Goal: Task Accomplishment & Management: Use online tool/utility

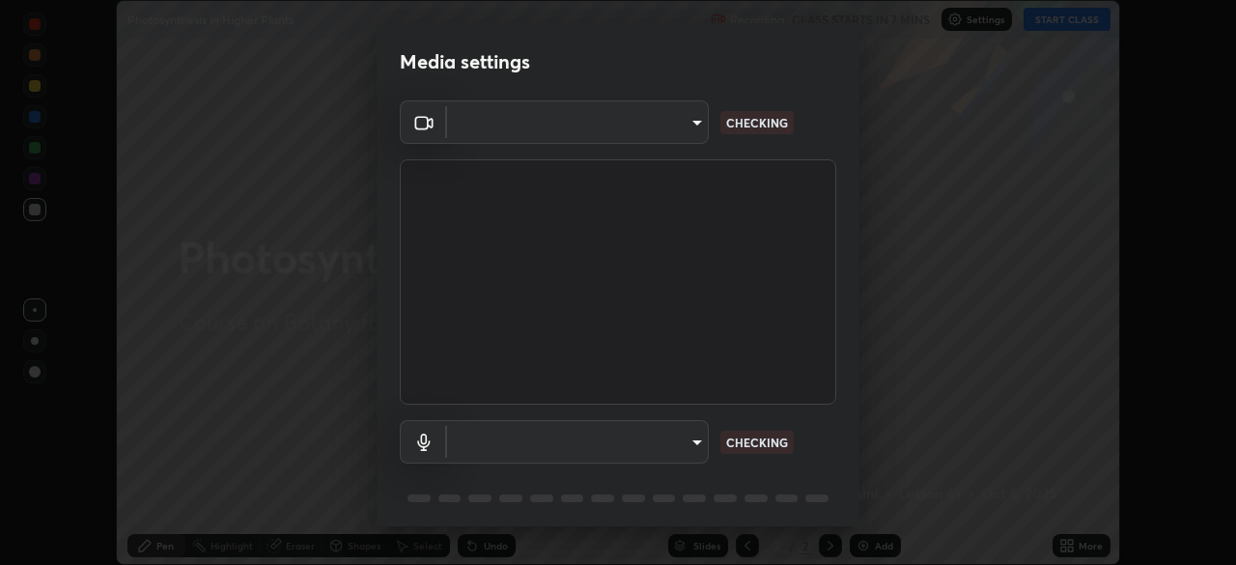
scroll to position [565, 1236]
type input "71b0b5903dbe2f19866722545fb63627b4ea9dc08965a3ab927889d17f042457"
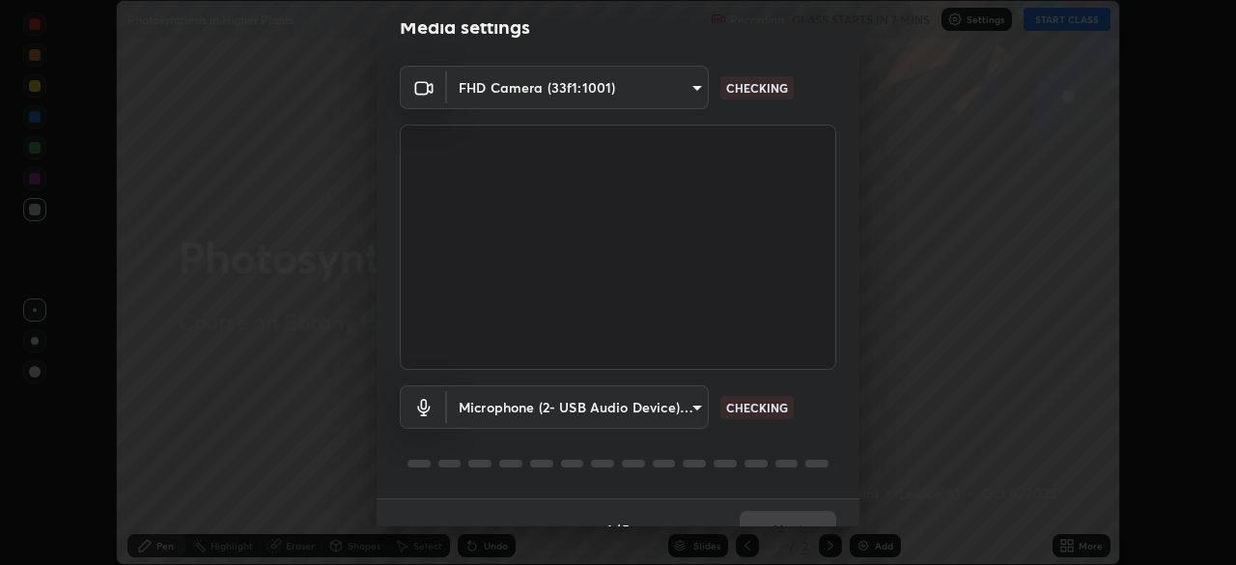
scroll to position [42, 0]
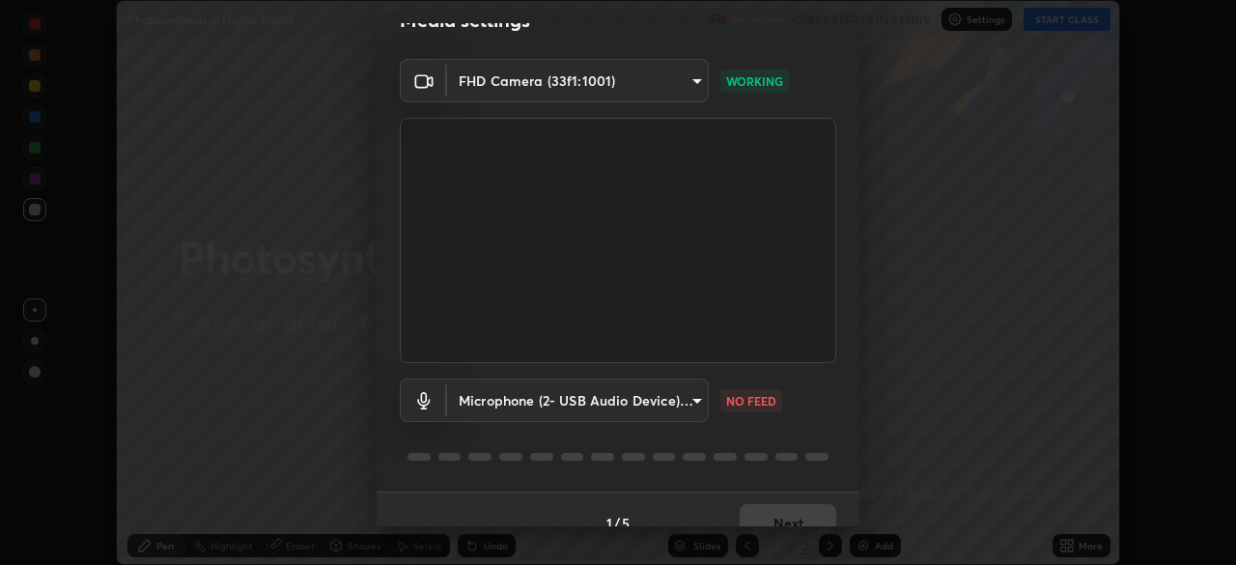
click at [701, 394] on body "Erase all Photosynthesis in Higher Plants Recording CLASS STARTS IN 7 MINS Sett…" at bounding box center [618, 282] width 1236 height 565
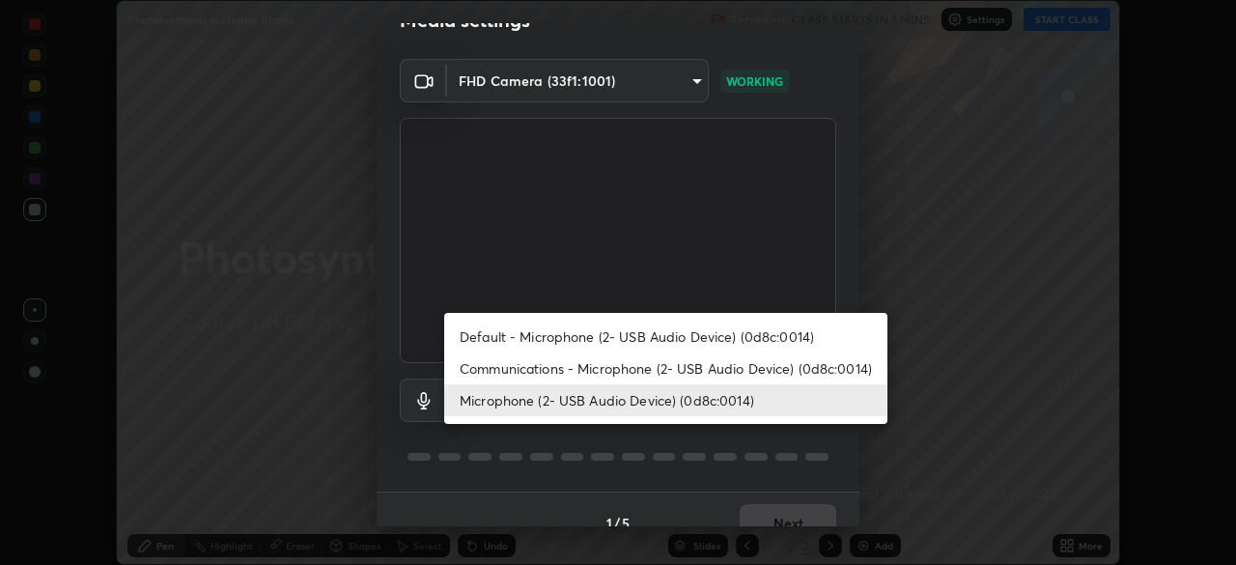
click at [638, 394] on li "Microphone (2- USB Audio Device) (0d8c:0014)" at bounding box center [665, 400] width 443 height 32
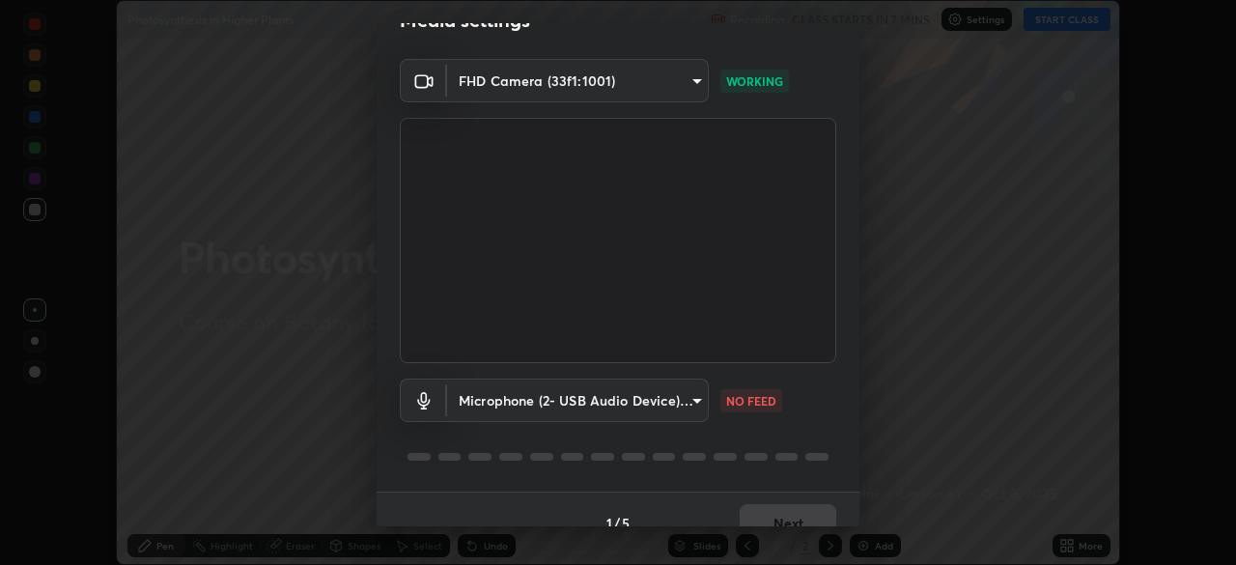
click at [696, 395] on body "Erase all Photosynthesis in Higher Plants Recording CLASS STARTS IN 7 MINS Sett…" at bounding box center [618, 282] width 1236 height 565
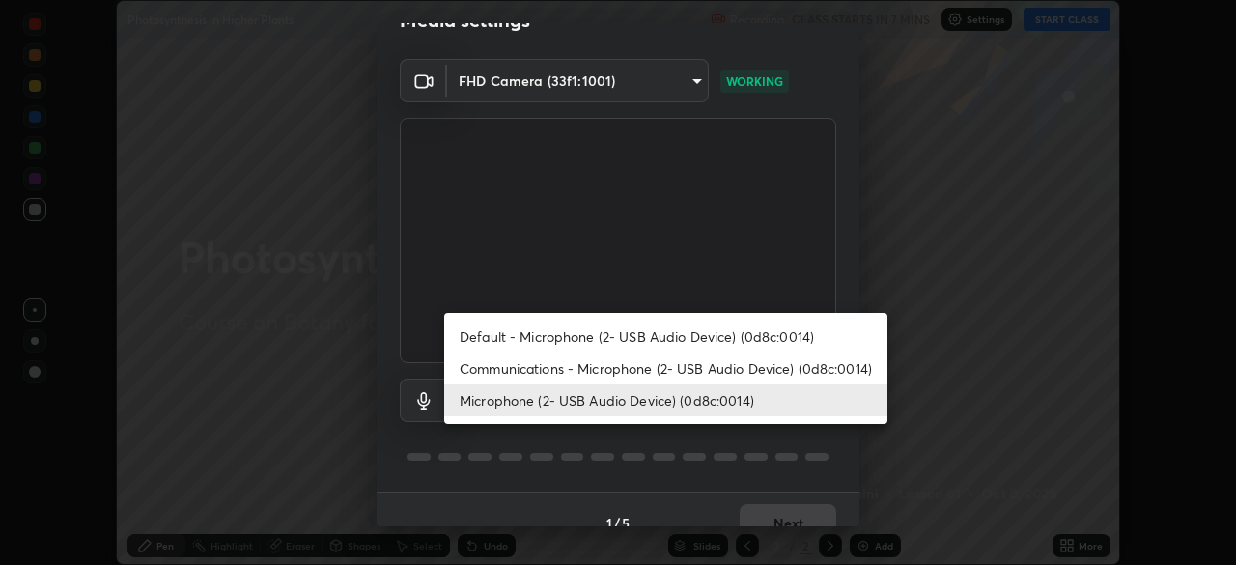
click at [680, 363] on li "Communications - Microphone (2- USB Audio Device) (0d8c:0014)" at bounding box center [665, 369] width 443 height 32
type input "communications"
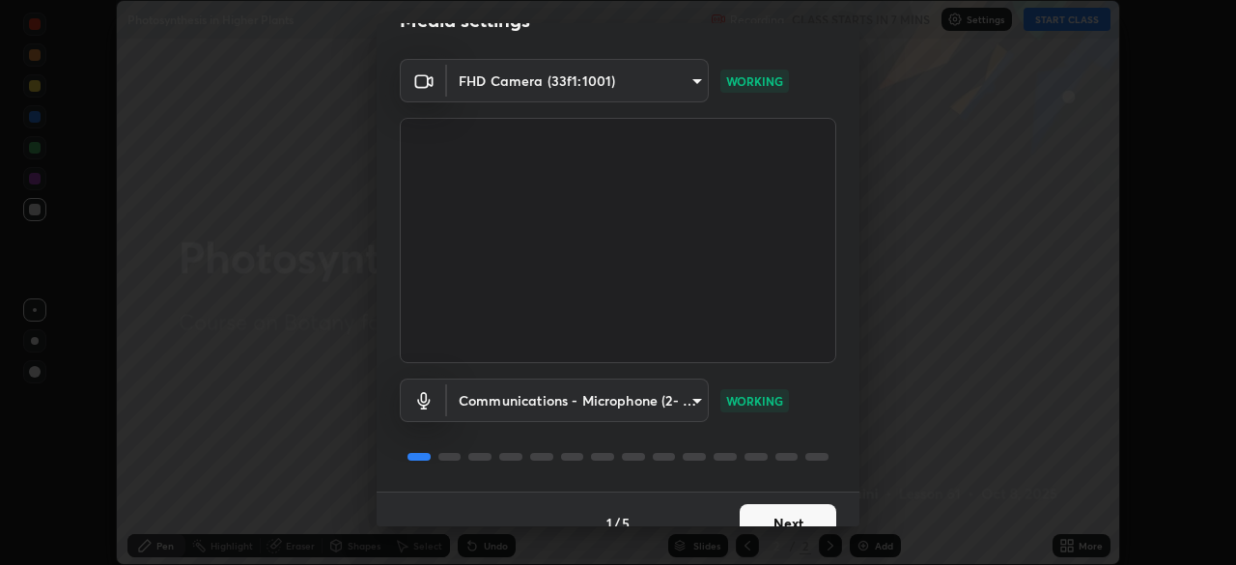
scroll to position [69, 0]
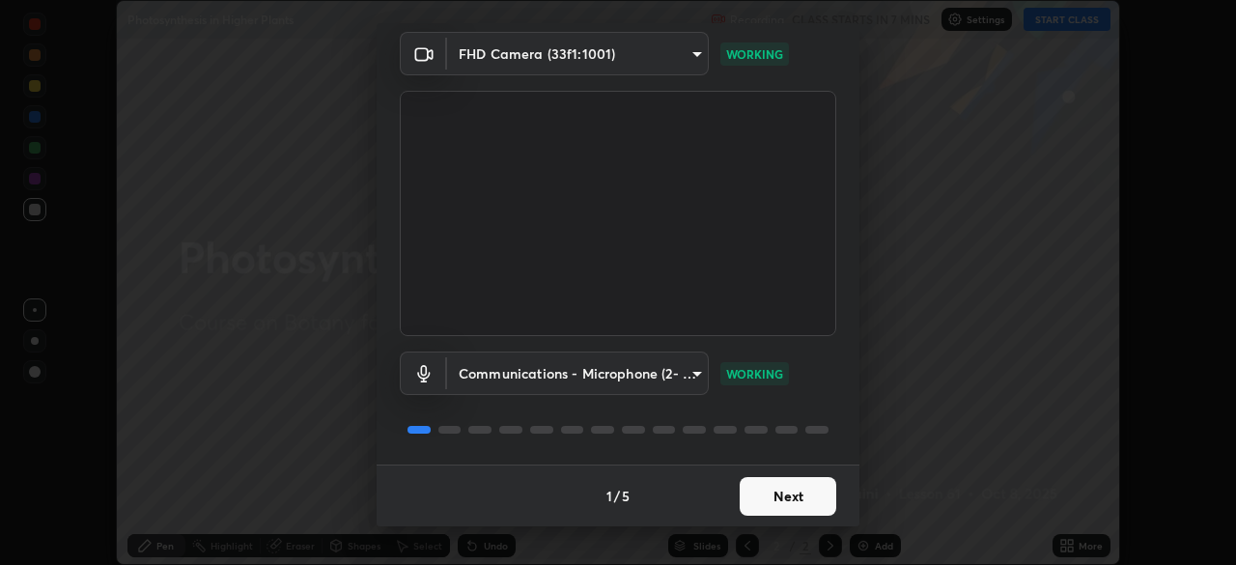
click at [800, 497] on button "Next" at bounding box center [788, 496] width 97 height 39
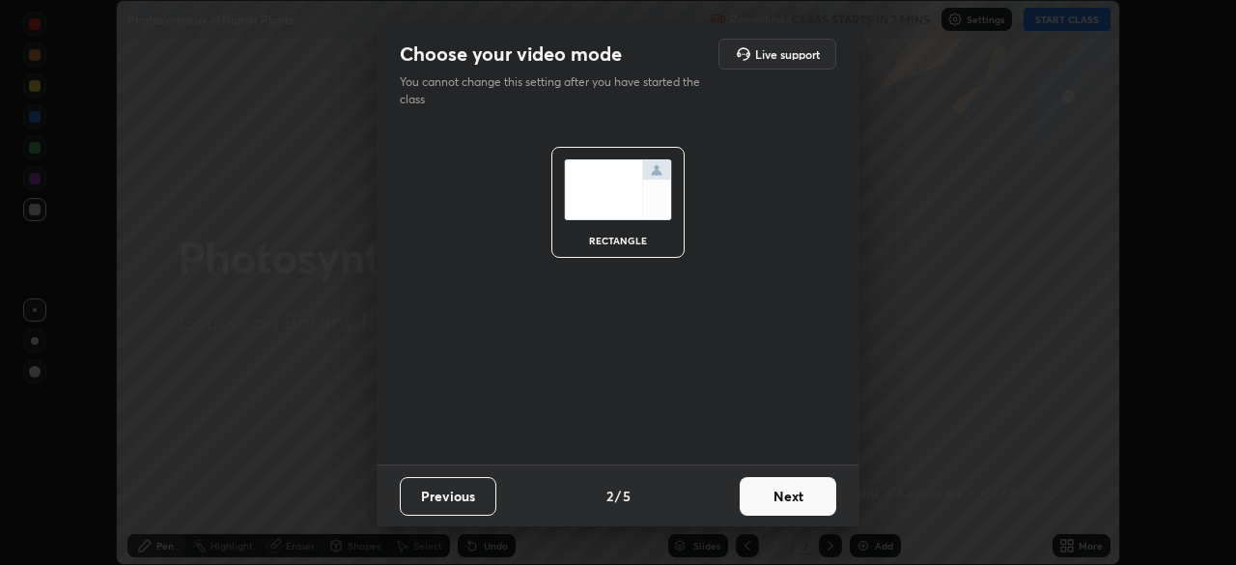
scroll to position [0, 0]
click at [801, 496] on button "Next" at bounding box center [788, 496] width 97 height 39
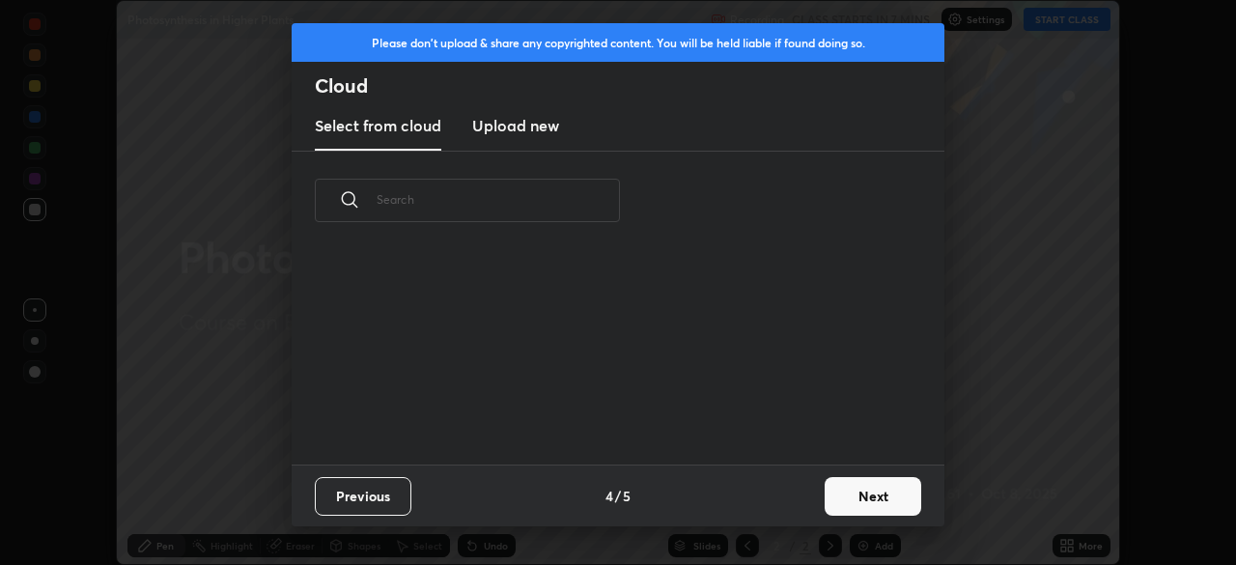
click at [825, 502] on button "Next" at bounding box center [873, 496] width 97 height 39
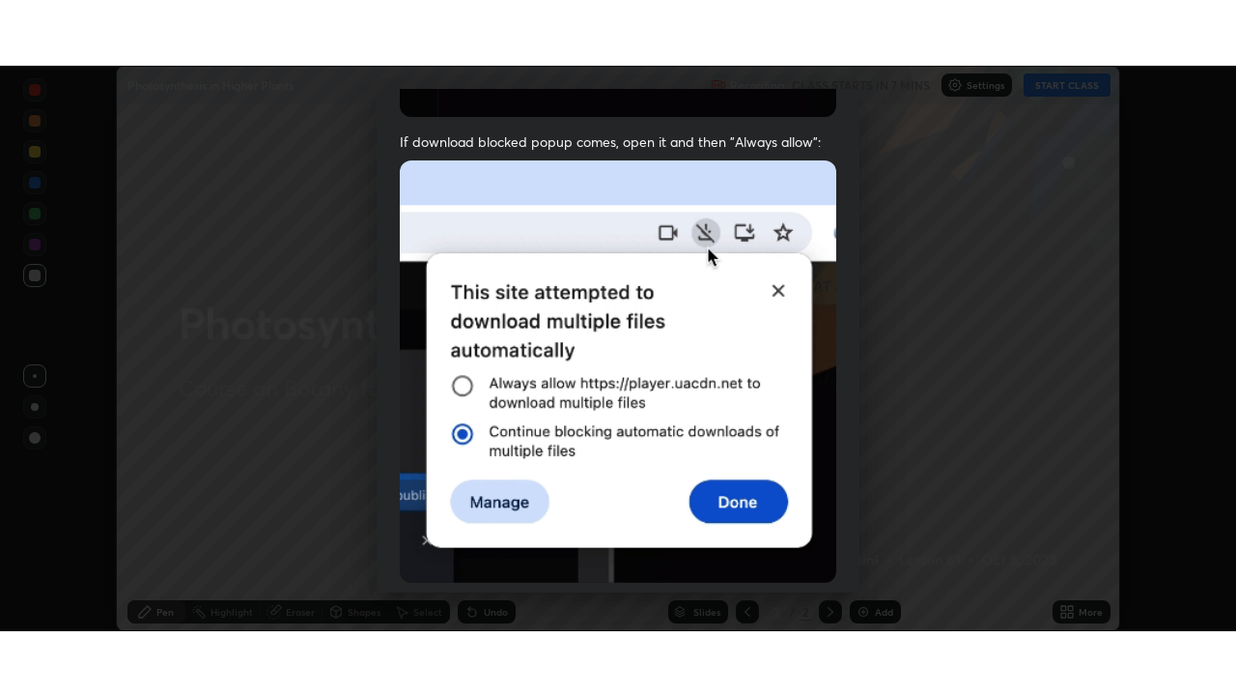
scroll to position [459, 0]
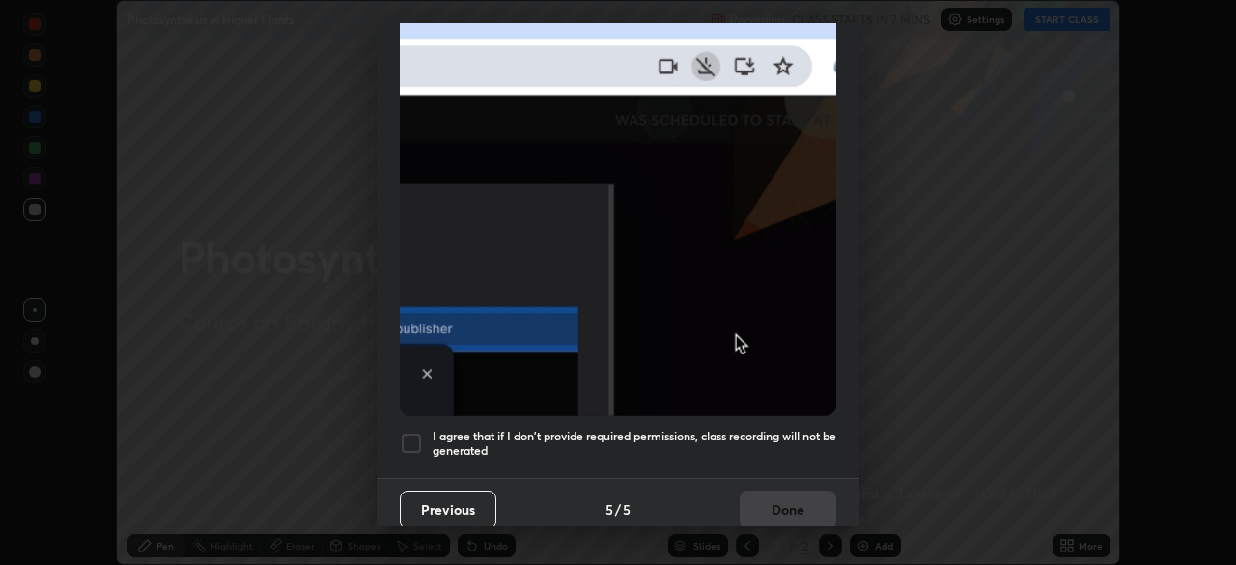
click at [771, 429] on h5 "I agree that if I don't provide required permissions, class recording will not …" at bounding box center [635, 444] width 404 height 30
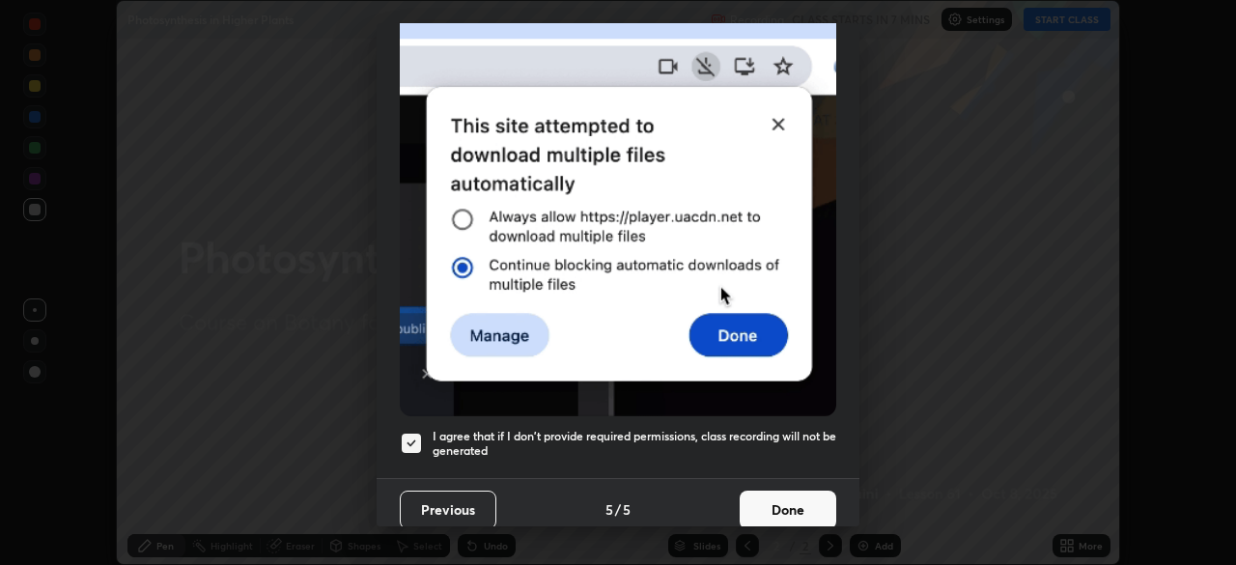
click at [784, 498] on button "Done" at bounding box center [788, 510] width 97 height 39
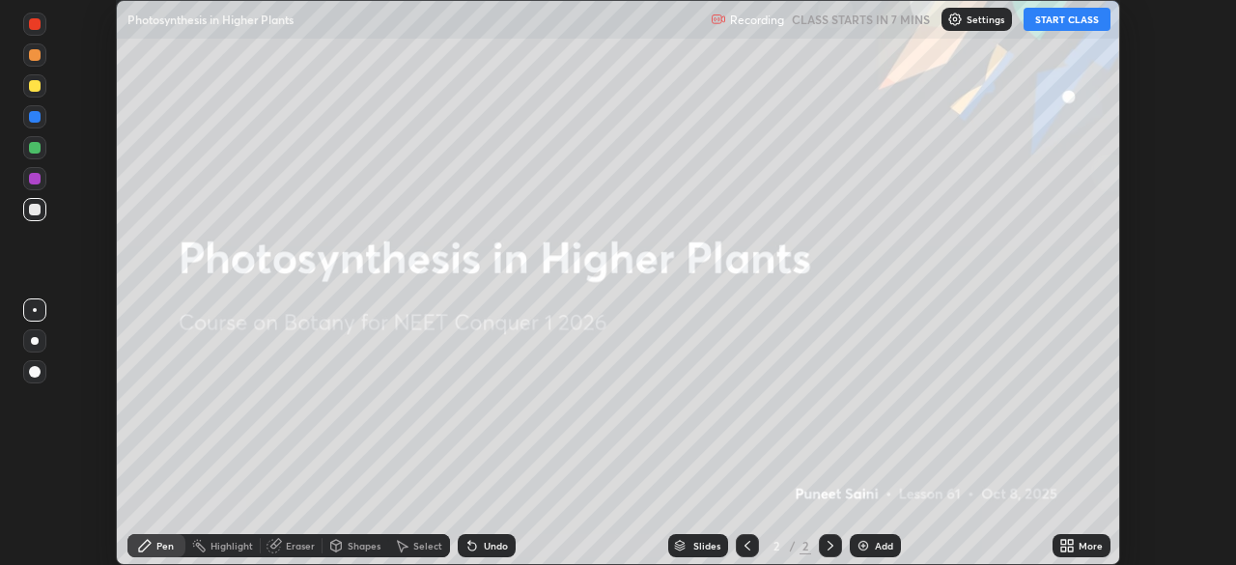
click at [1065, 548] on icon at bounding box center [1064, 549] width 5 height 5
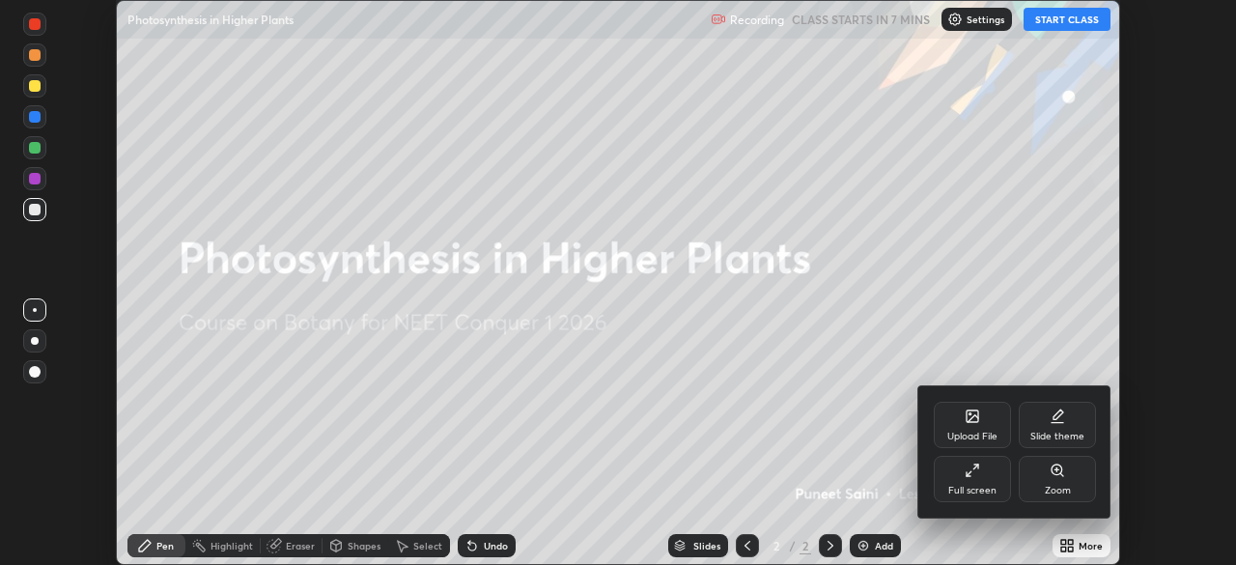
click at [985, 486] on div "Full screen" at bounding box center [973, 491] width 48 height 10
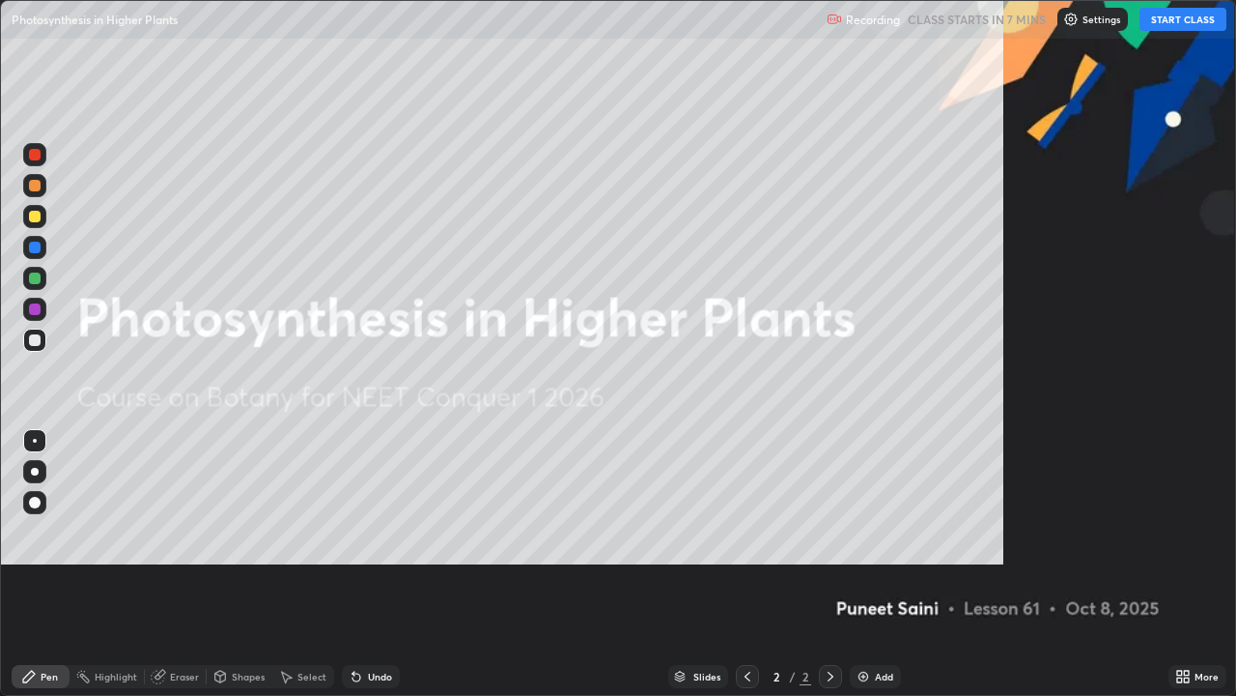
scroll to position [696, 1236]
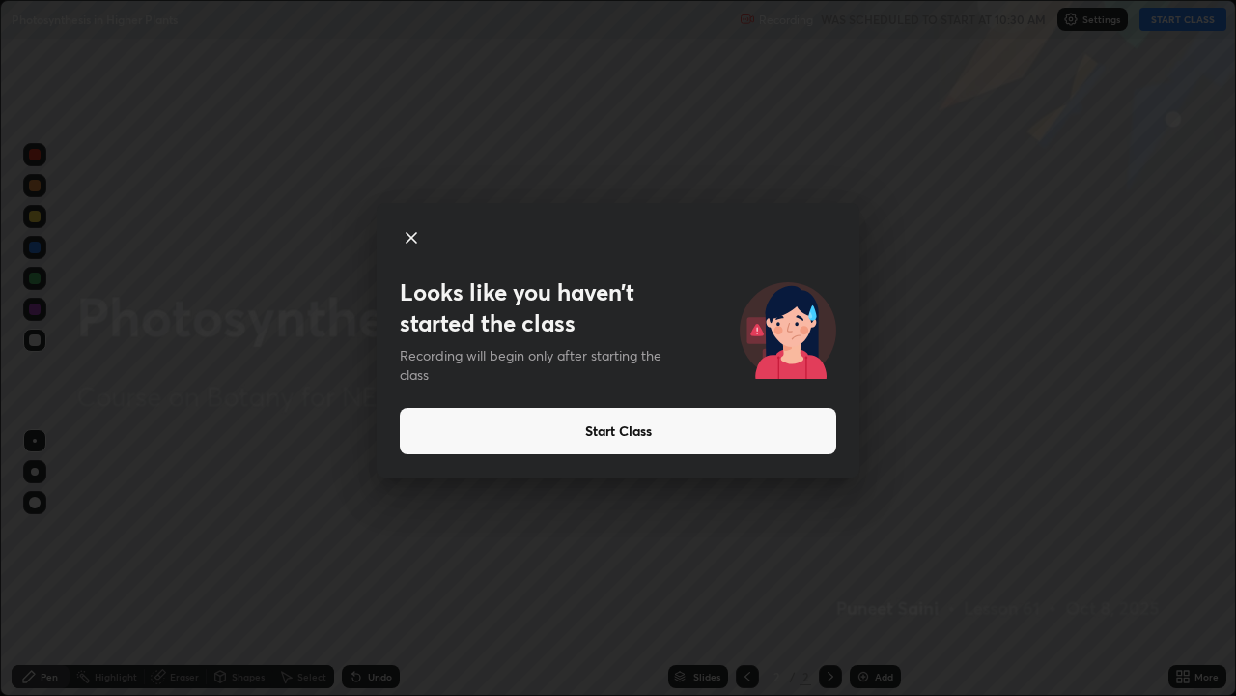
click at [754, 435] on button "Start Class" at bounding box center [618, 431] width 437 height 46
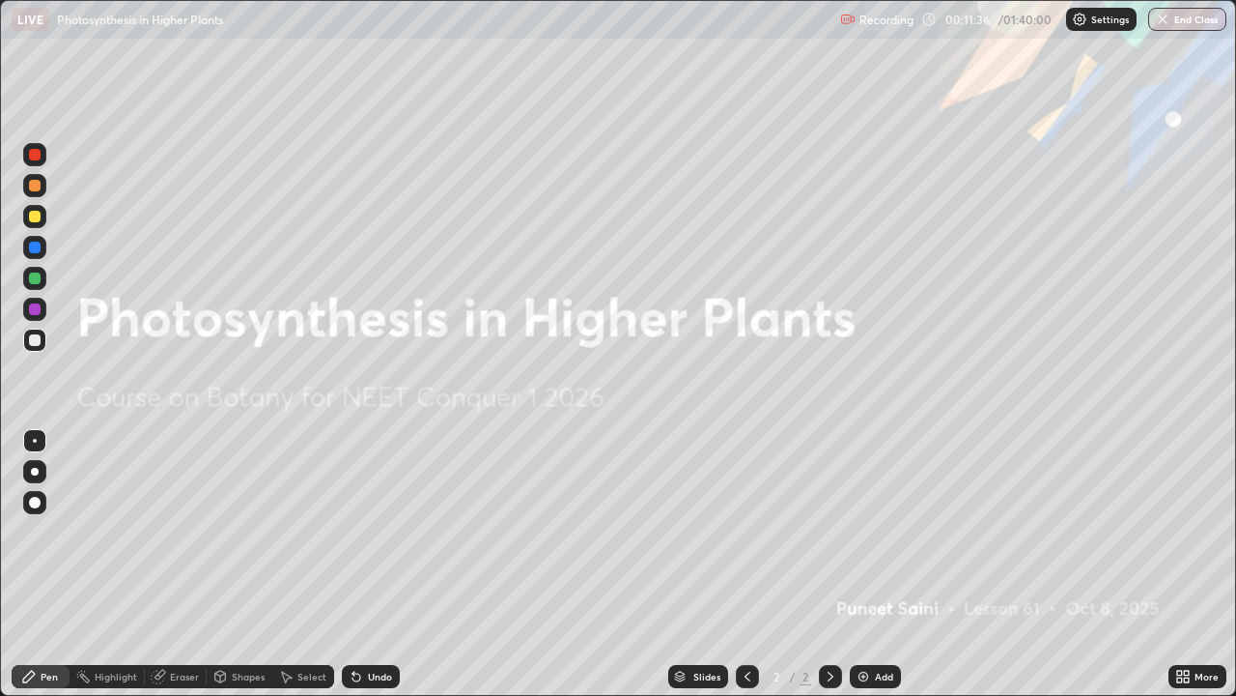
click at [871, 564] on div "Add" at bounding box center [875, 676] width 51 height 23
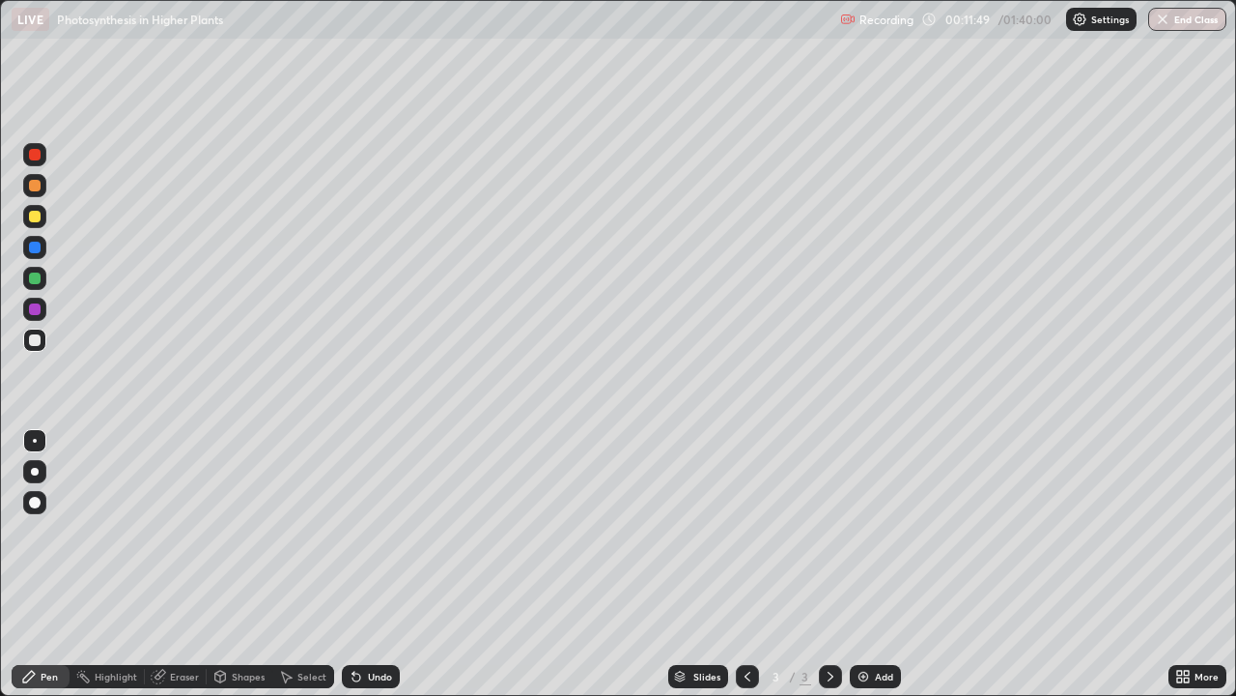
click at [38, 214] on div at bounding box center [35, 217] width 12 height 12
click at [34, 470] on div at bounding box center [35, 472] width 8 height 8
click at [38, 345] on div at bounding box center [35, 340] width 12 height 12
click at [16, 564] on div "Erase all" at bounding box center [35, 348] width 46 height 618
click at [32, 215] on div at bounding box center [35, 217] width 12 height 12
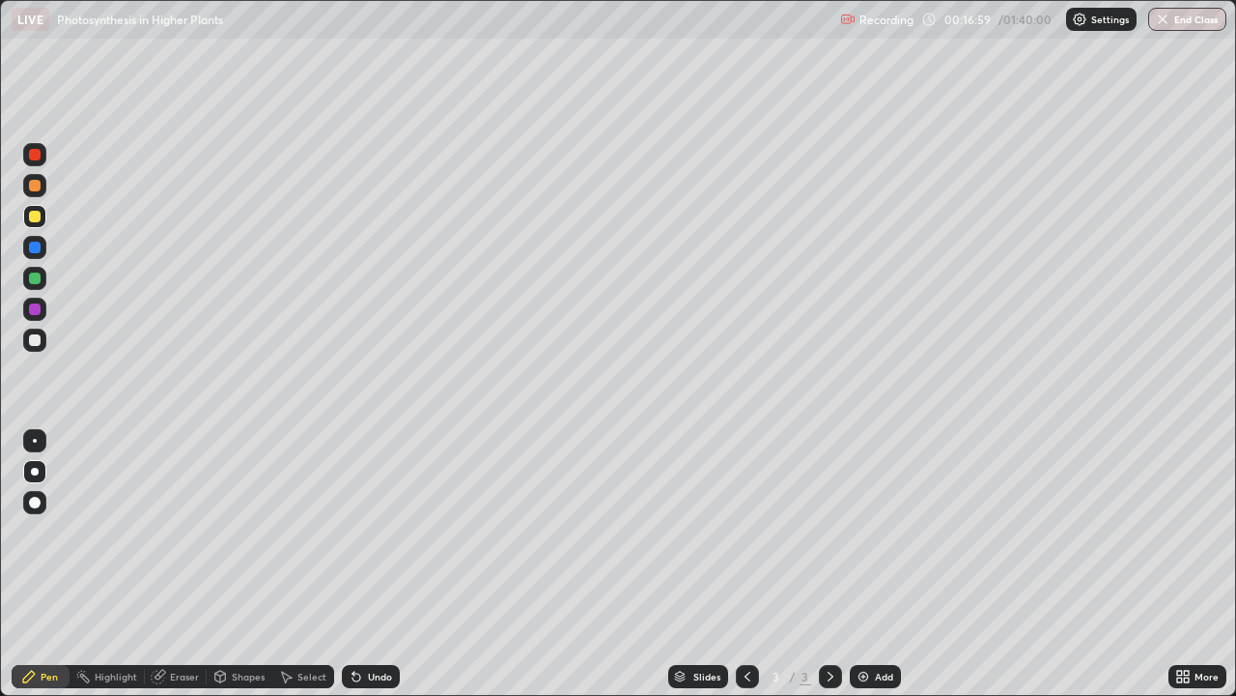
click at [873, 564] on div "Add" at bounding box center [875, 676] width 51 height 23
click at [37, 341] on div at bounding box center [35, 340] width 12 height 12
click at [33, 223] on div at bounding box center [34, 216] width 23 height 23
click at [30, 504] on div at bounding box center [35, 503] width 12 height 12
click at [37, 470] on div at bounding box center [35, 472] width 8 height 8
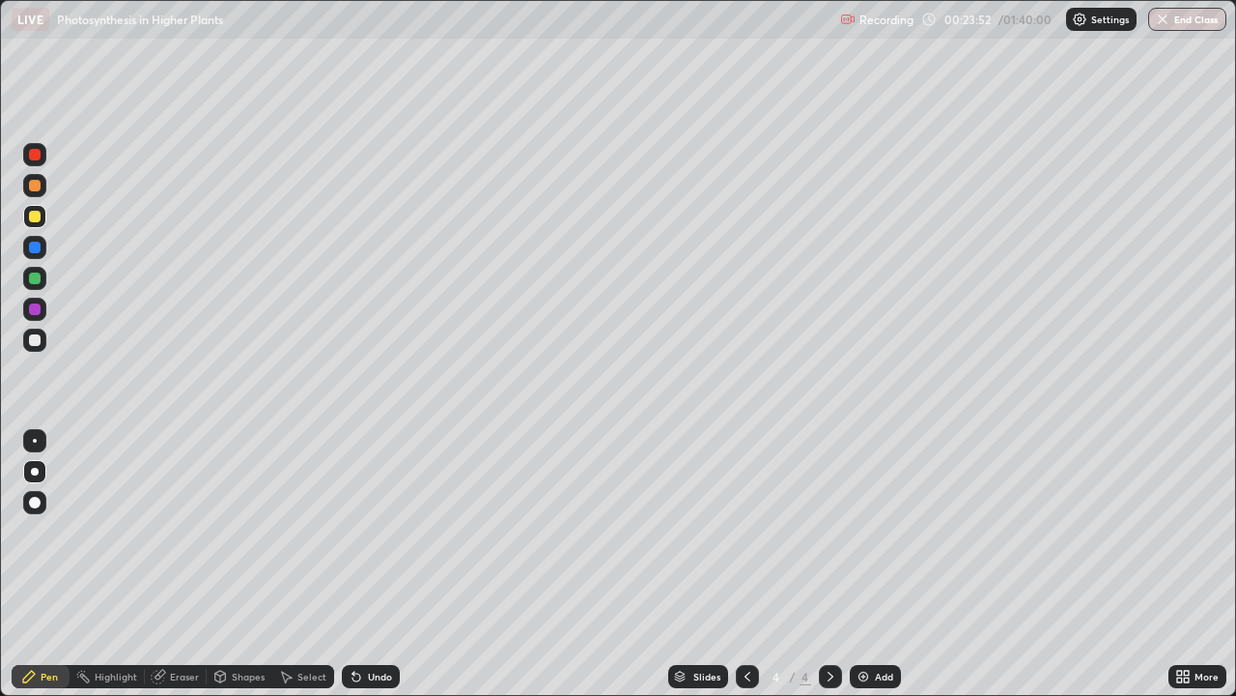
click at [31, 345] on div at bounding box center [35, 340] width 12 height 12
click at [170, 564] on div "Eraser" at bounding box center [176, 676] width 62 height 23
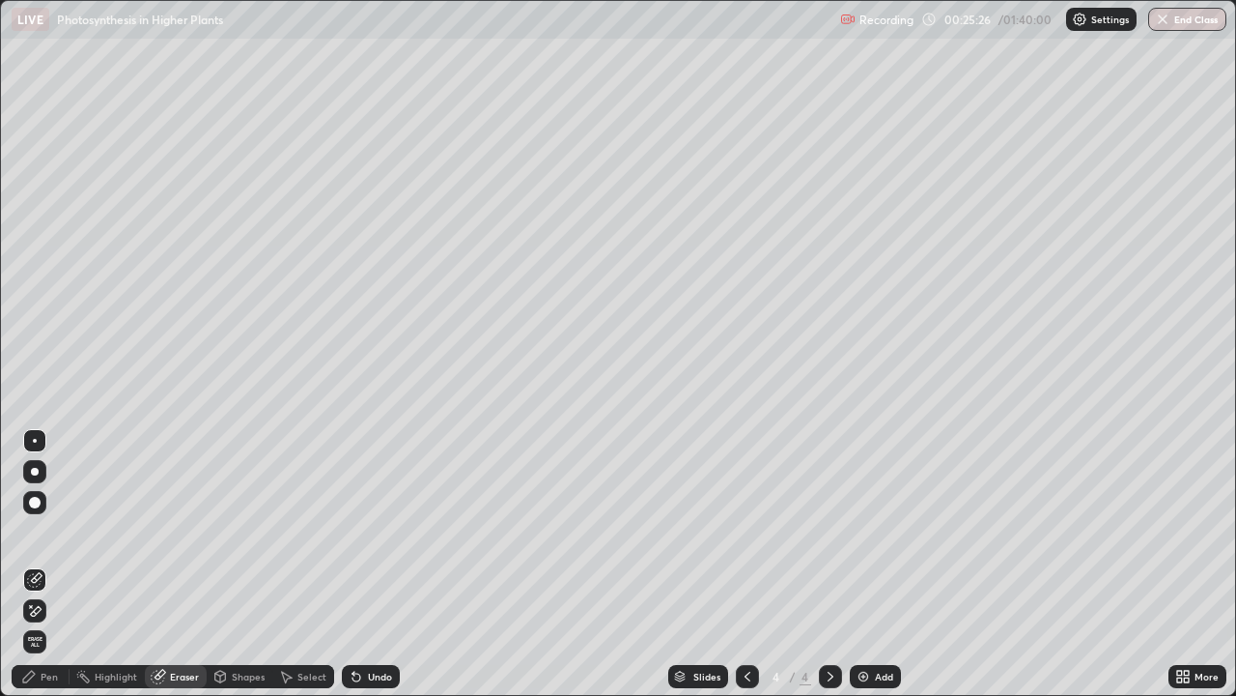
click at [32, 564] on icon at bounding box center [34, 611] width 15 height 16
click at [46, 564] on div "Pen" at bounding box center [41, 676] width 58 height 23
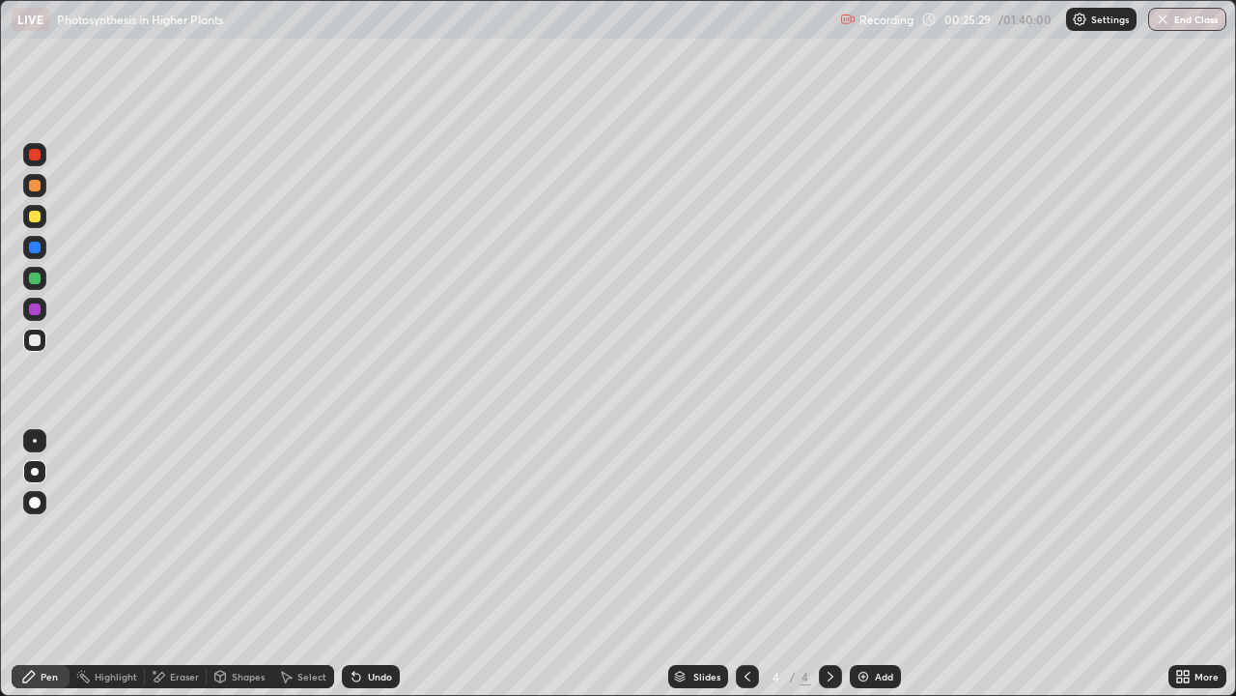
click at [39, 338] on div at bounding box center [35, 340] width 12 height 12
click at [872, 564] on div "Add" at bounding box center [875, 676] width 51 height 23
click at [40, 212] on div at bounding box center [35, 217] width 12 height 12
click at [241, 564] on div "Shapes" at bounding box center [240, 676] width 66 height 23
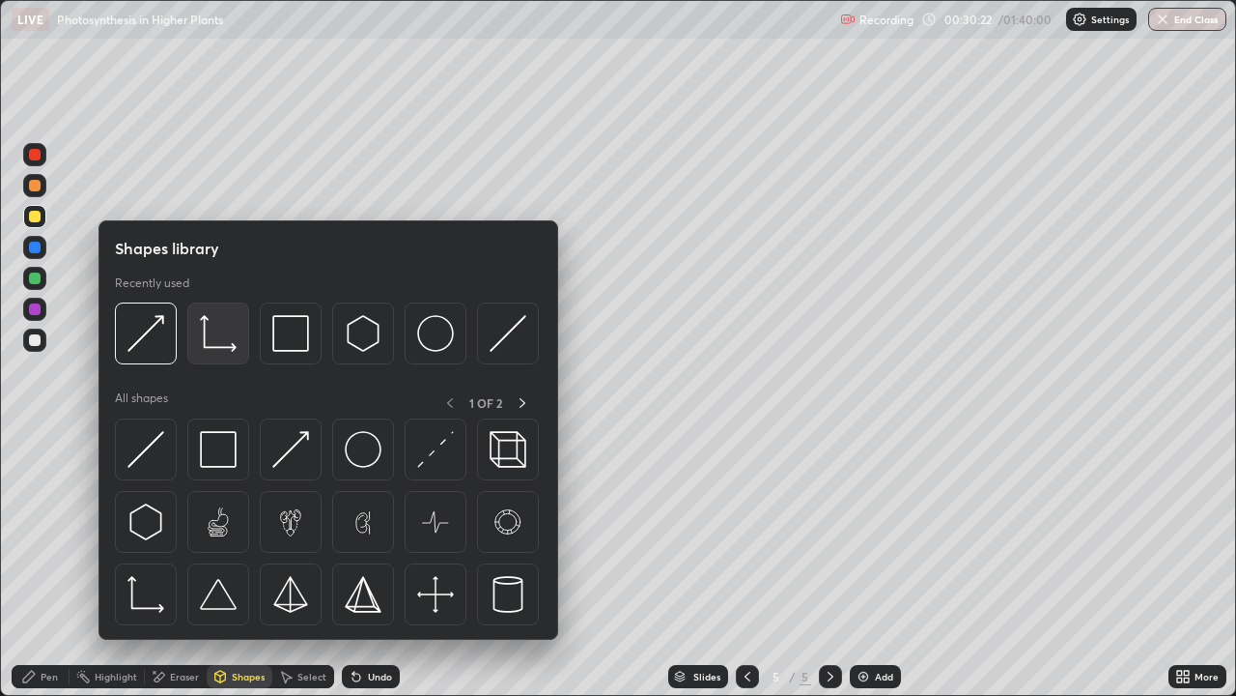
click at [218, 343] on img at bounding box center [218, 333] width 37 height 37
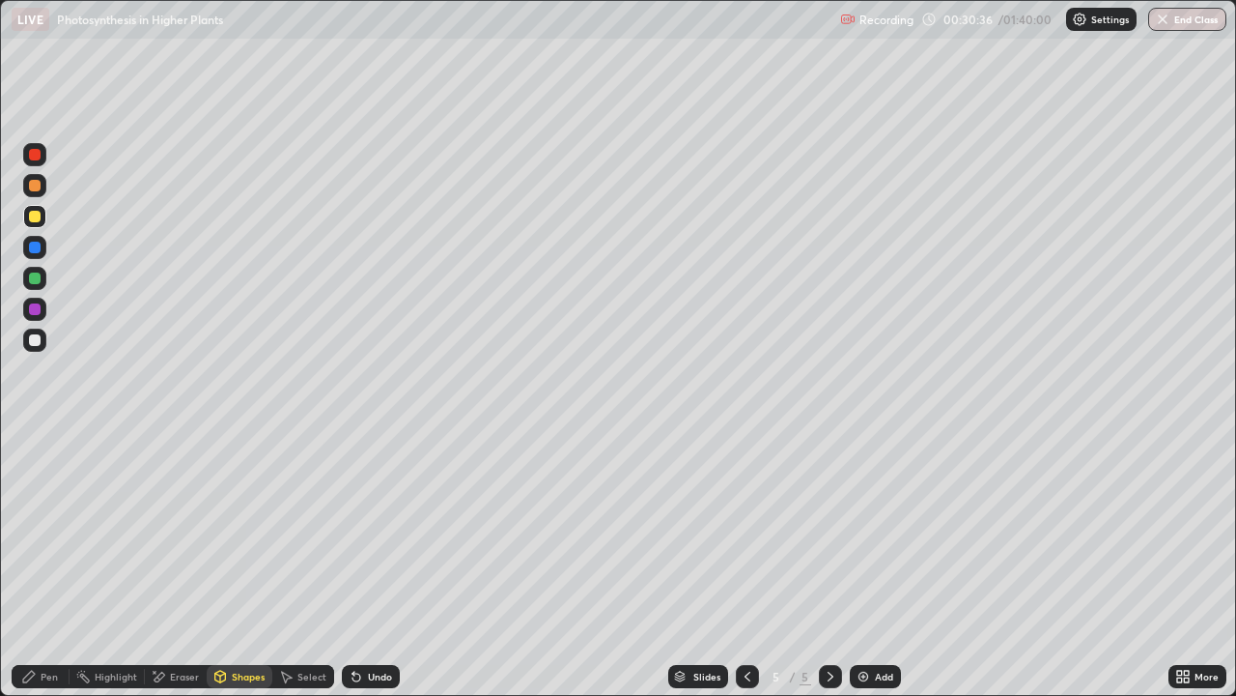
click at [53, 564] on div "Pen" at bounding box center [49, 676] width 17 height 10
click at [33, 342] on div at bounding box center [35, 340] width 12 height 12
click at [39, 341] on div at bounding box center [35, 340] width 12 height 12
click at [37, 336] on div at bounding box center [35, 340] width 12 height 12
click at [40, 340] on div at bounding box center [35, 340] width 12 height 12
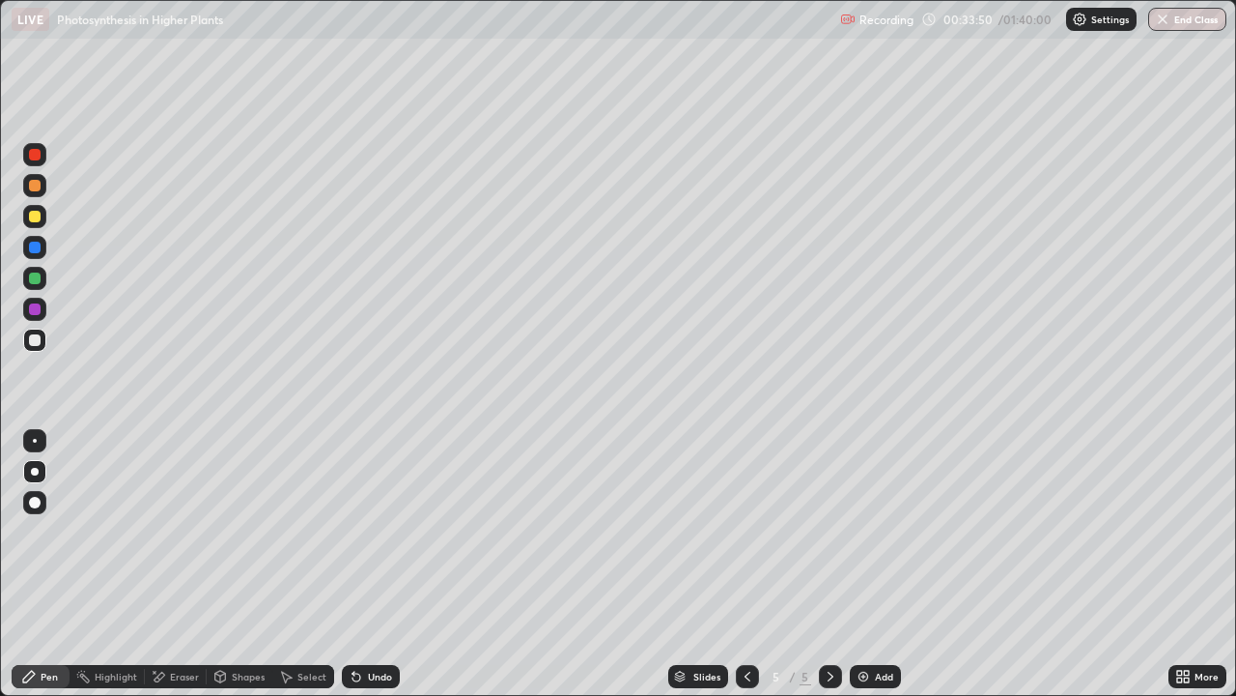
click at [42, 340] on div at bounding box center [34, 339] width 23 height 23
click at [36, 280] on div at bounding box center [35, 278] width 12 height 12
click at [33, 280] on div at bounding box center [35, 278] width 12 height 12
click at [37, 190] on div at bounding box center [35, 186] width 12 height 12
click at [37, 189] on div at bounding box center [35, 186] width 12 height 12
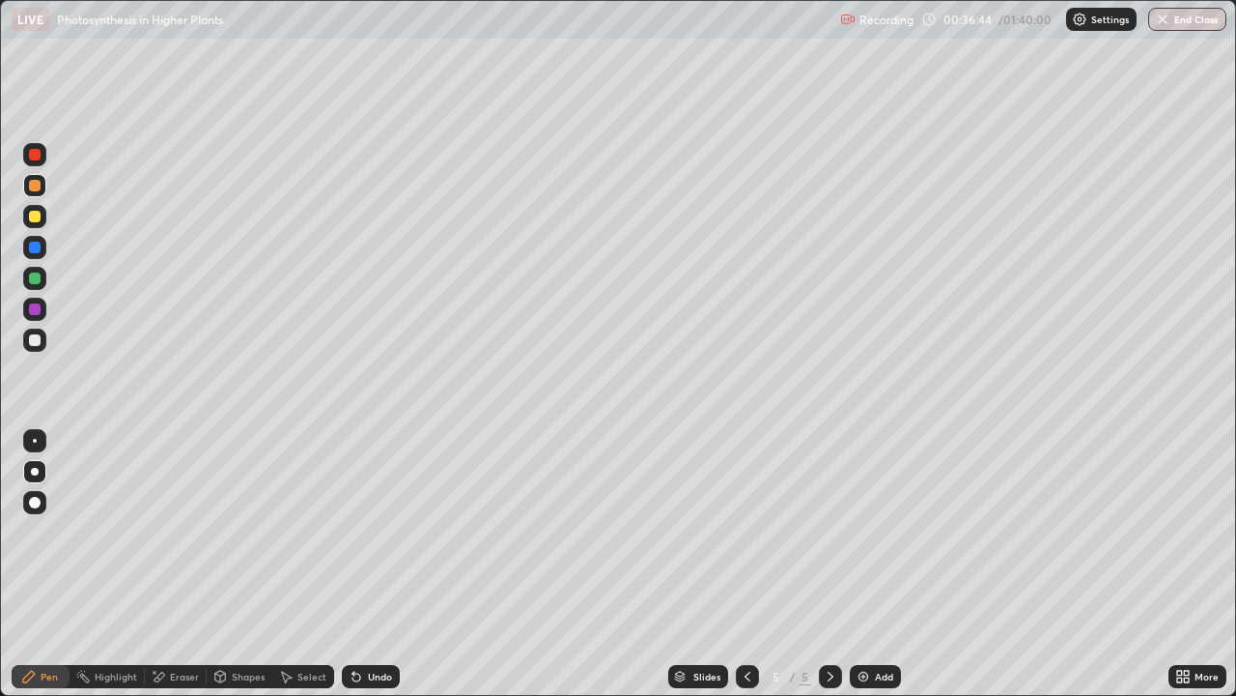
click at [37, 343] on div at bounding box center [35, 340] width 12 height 12
click at [32, 342] on div at bounding box center [35, 340] width 12 height 12
click at [875, 564] on div "Add" at bounding box center [875, 676] width 51 height 23
click at [32, 215] on div at bounding box center [35, 217] width 12 height 12
click at [38, 337] on div at bounding box center [35, 340] width 12 height 12
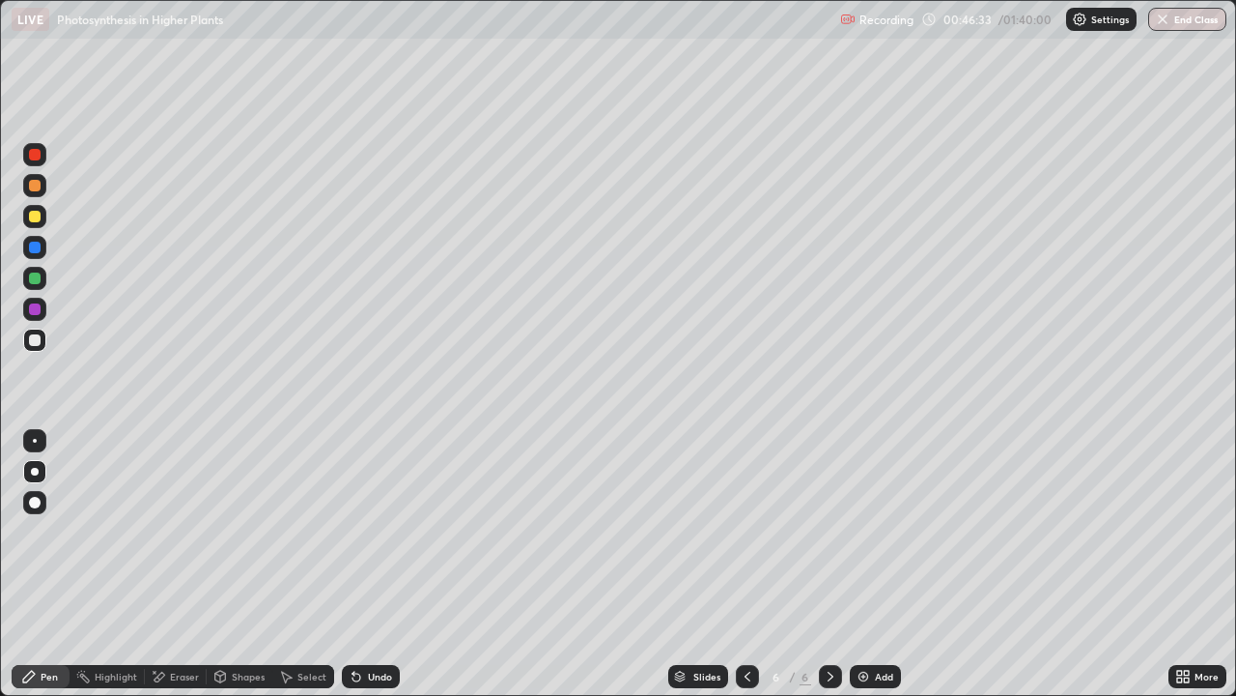
click at [35, 333] on div at bounding box center [34, 339] width 23 height 23
click at [353, 564] on icon at bounding box center [354, 672] width 2 height 2
click at [40, 221] on div at bounding box center [34, 216] width 23 height 23
click at [881, 564] on div "Add" at bounding box center [884, 676] width 18 height 10
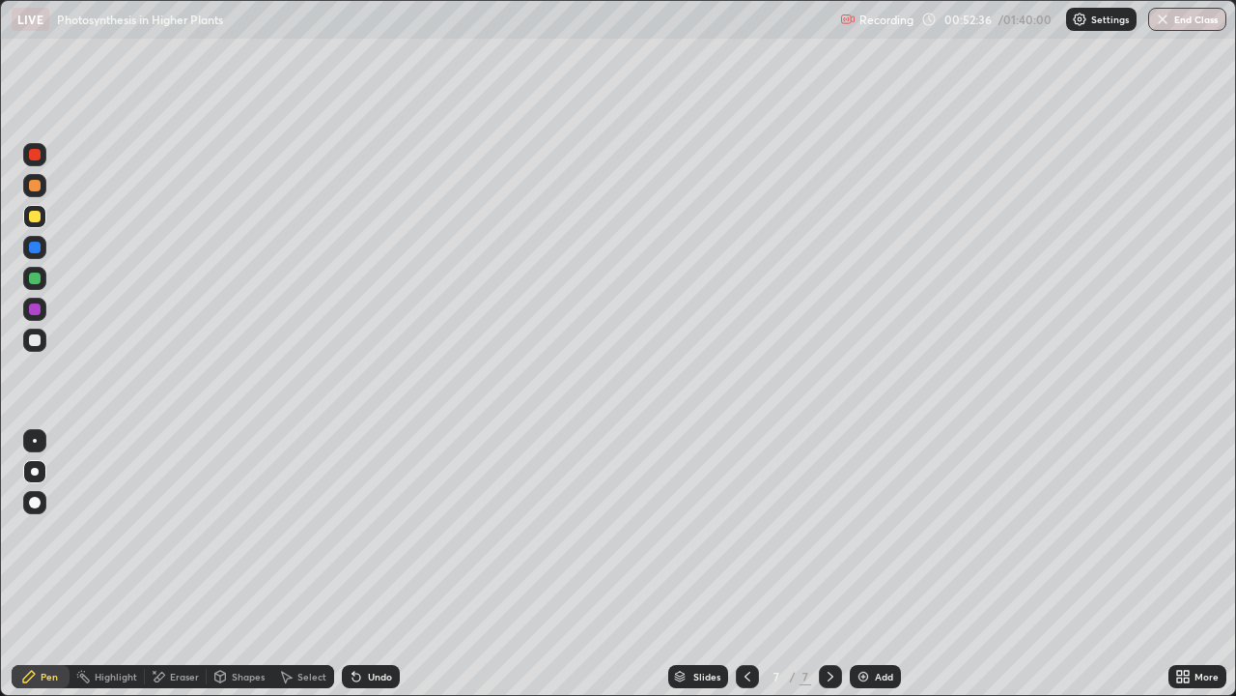
click at [36, 216] on div at bounding box center [35, 217] width 12 height 12
click at [38, 339] on div at bounding box center [35, 340] width 12 height 12
click at [35, 337] on div at bounding box center [35, 340] width 12 height 12
click at [361, 564] on div "Undo" at bounding box center [371, 676] width 58 height 23
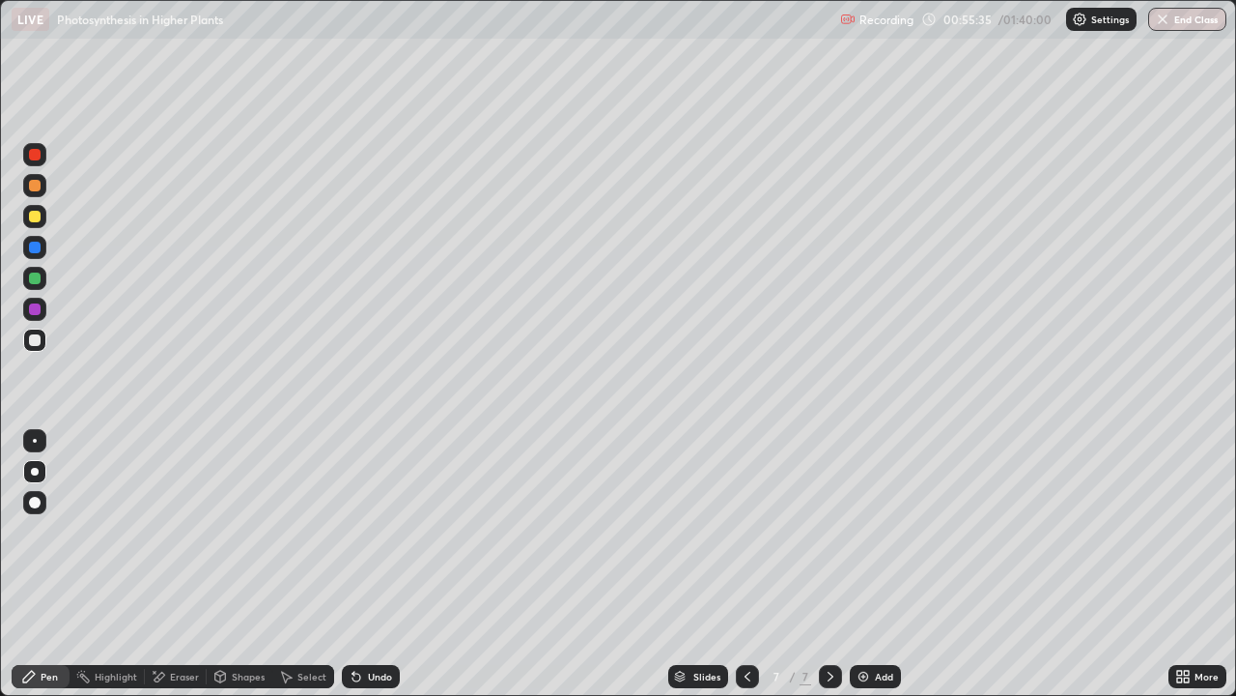
click at [367, 564] on div "Undo" at bounding box center [371, 676] width 58 height 23
click at [368, 564] on div "Undo" at bounding box center [380, 676] width 24 height 10
click at [35, 217] on div at bounding box center [35, 217] width 12 height 12
click at [38, 341] on div at bounding box center [35, 340] width 12 height 12
click at [43, 222] on div at bounding box center [34, 216] width 23 height 23
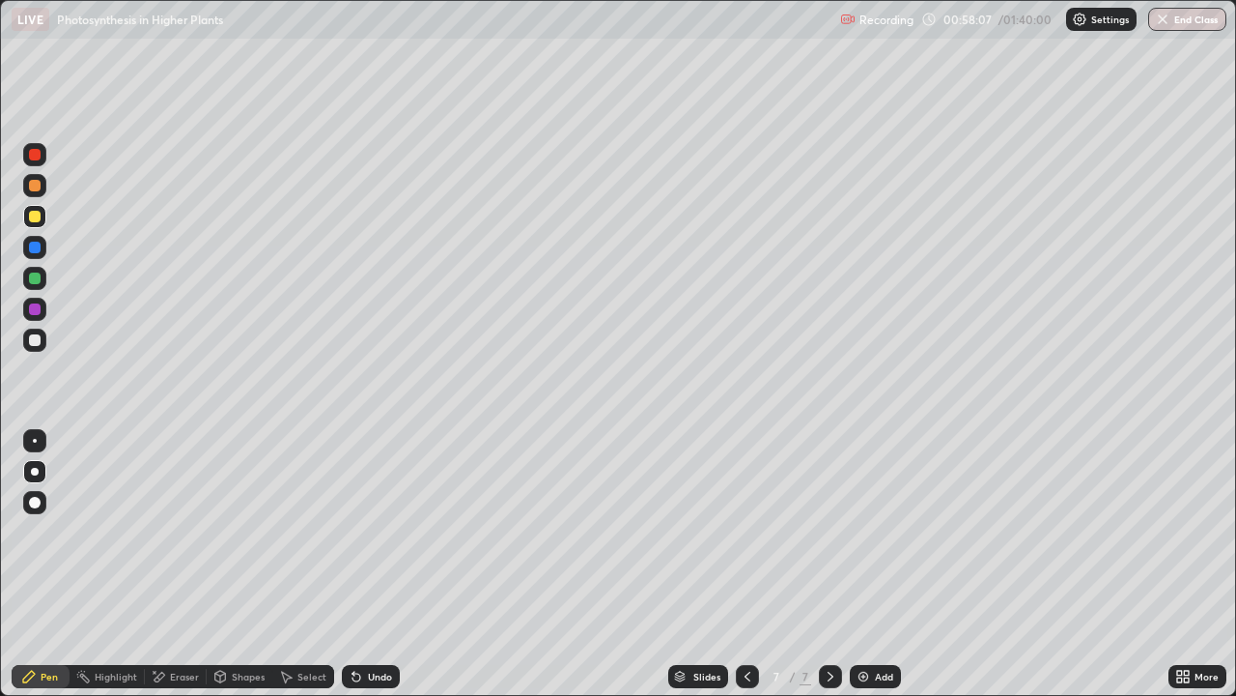
click at [43, 339] on div at bounding box center [34, 339] width 23 height 23
click at [43, 247] on div at bounding box center [34, 247] width 23 height 23
click at [35, 344] on div at bounding box center [35, 340] width 12 height 12
click at [39, 248] on div at bounding box center [35, 247] width 12 height 12
click at [368, 564] on div "Undo" at bounding box center [371, 676] width 58 height 23
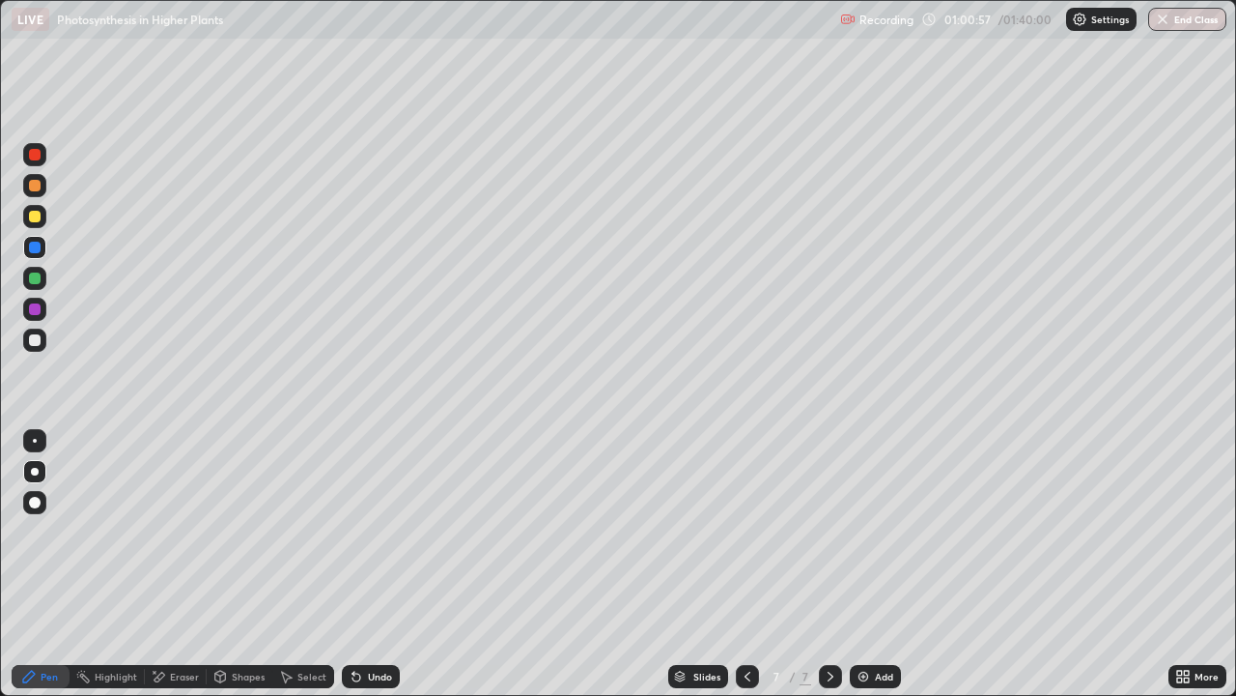
click at [386, 564] on div "Undo" at bounding box center [380, 676] width 24 height 10
click at [374, 564] on div "Undo" at bounding box center [380, 676] width 24 height 10
click at [32, 163] on div at bounding box center [34, 154] width 23 height 23
click at [184, 564] on div "Eraser" at bounding box center [184, 676] width 29 height 10
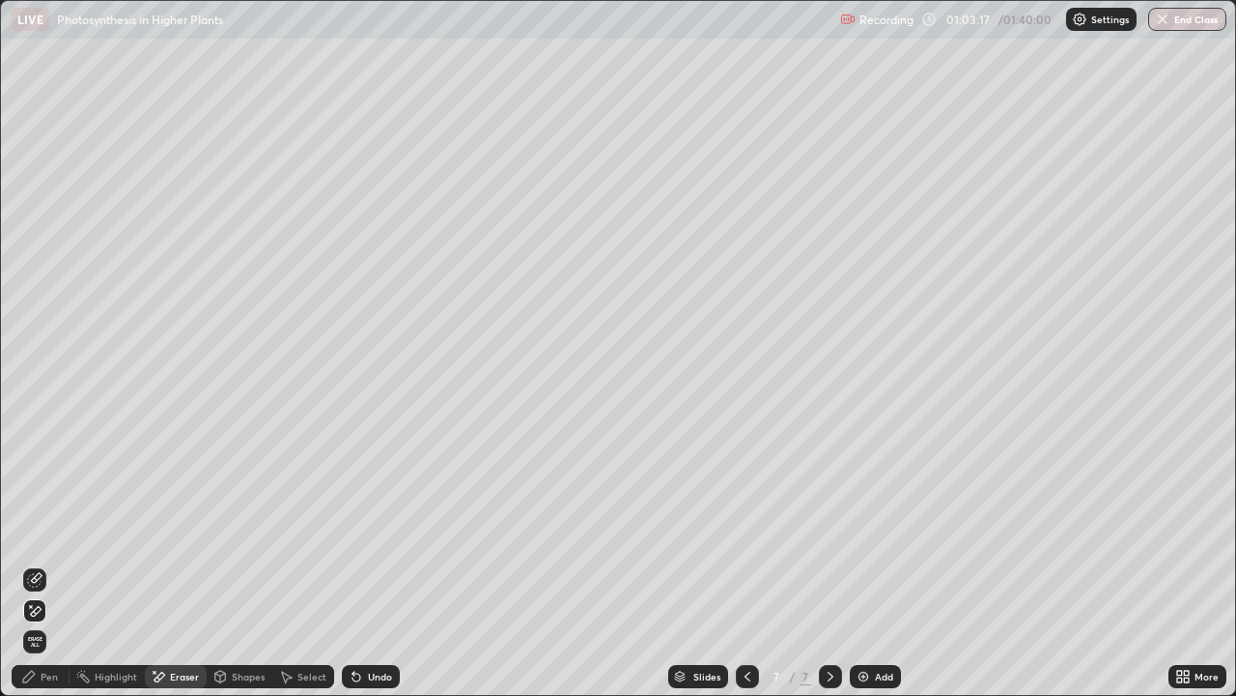
click at [38, 564] on icon at bounding box center [34, 579] width 15 height 15
click at [38, 564] on div "Pen" at bounding box center [41, 676] width 58 height 23
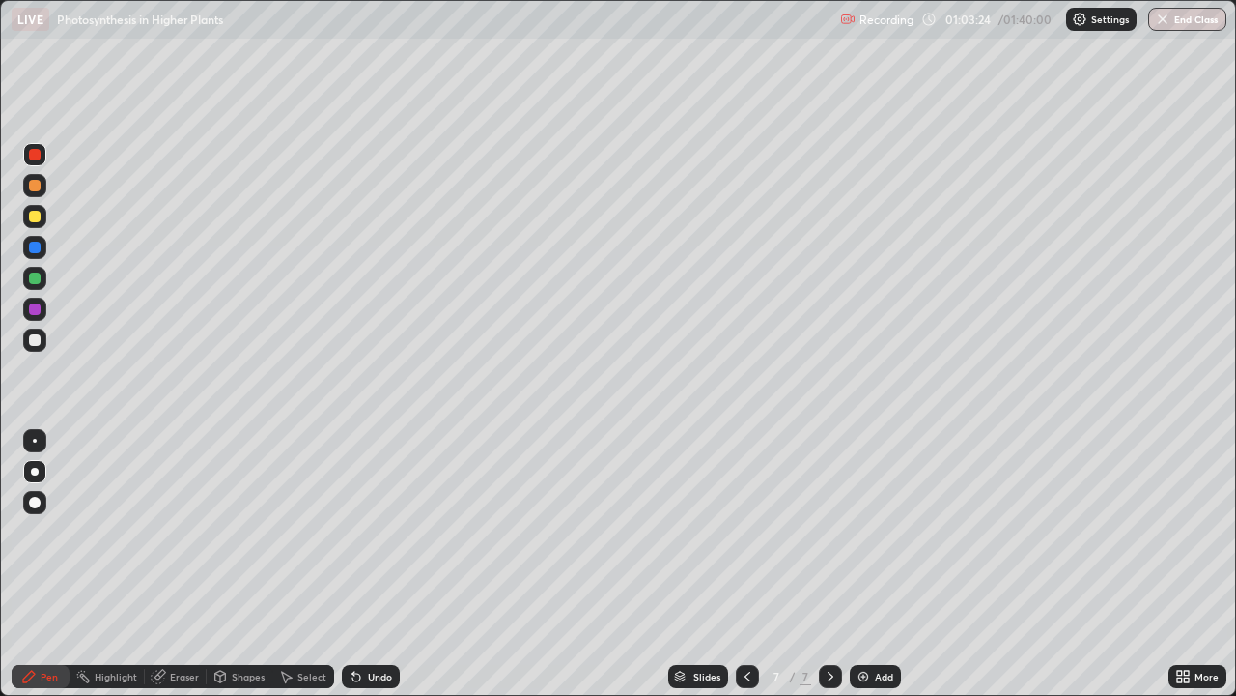
click at [36, 216] on div at bounding box center [35, 217] width 12 height 12
click at [36, 345] on div at bounding box center [35, 340] width 12 height 12
click at [871, 564] on div "Add" at bounding box center [875, 676] width 51 height 23
click at [36, 278] on div at bounding box center [35, 278] width 12 height 12
click at [164, 564] on icon at bounding box center [158, 675] width 15 height 15
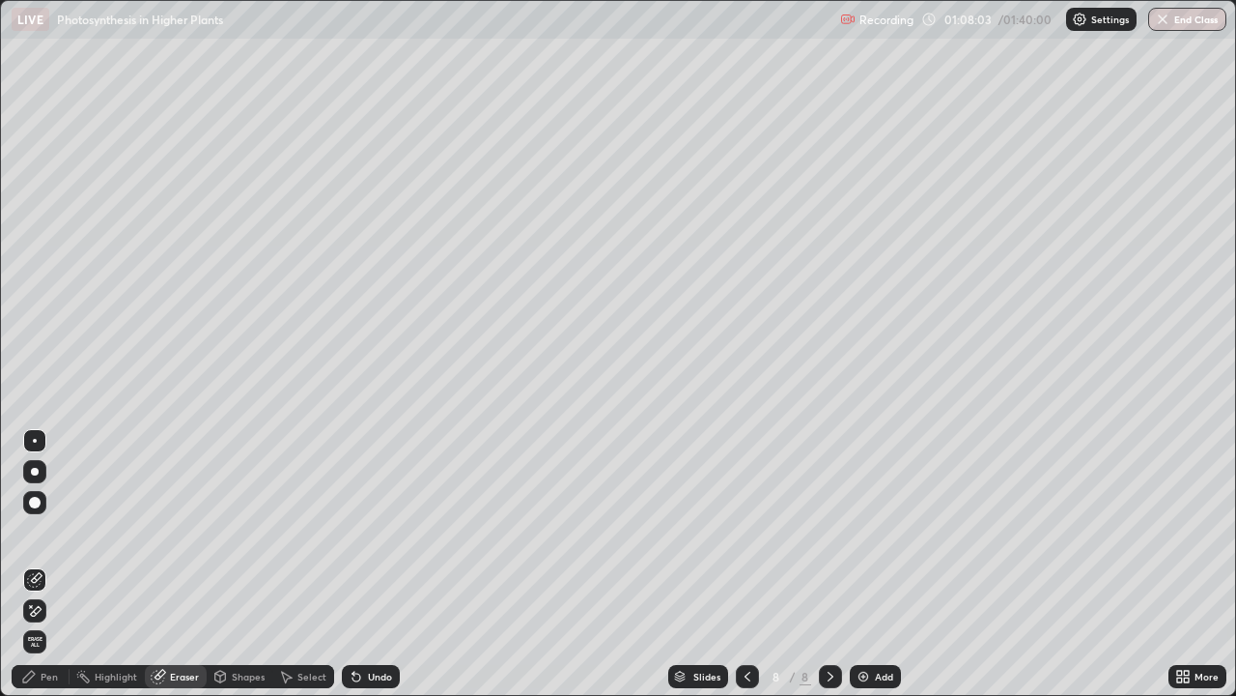
click at [39, 564] on icon at bounding box center [34, 579] width 15 height 15
click at [26, 564] on div "Pen" at bounding box center [41, 676] width 58 height 23
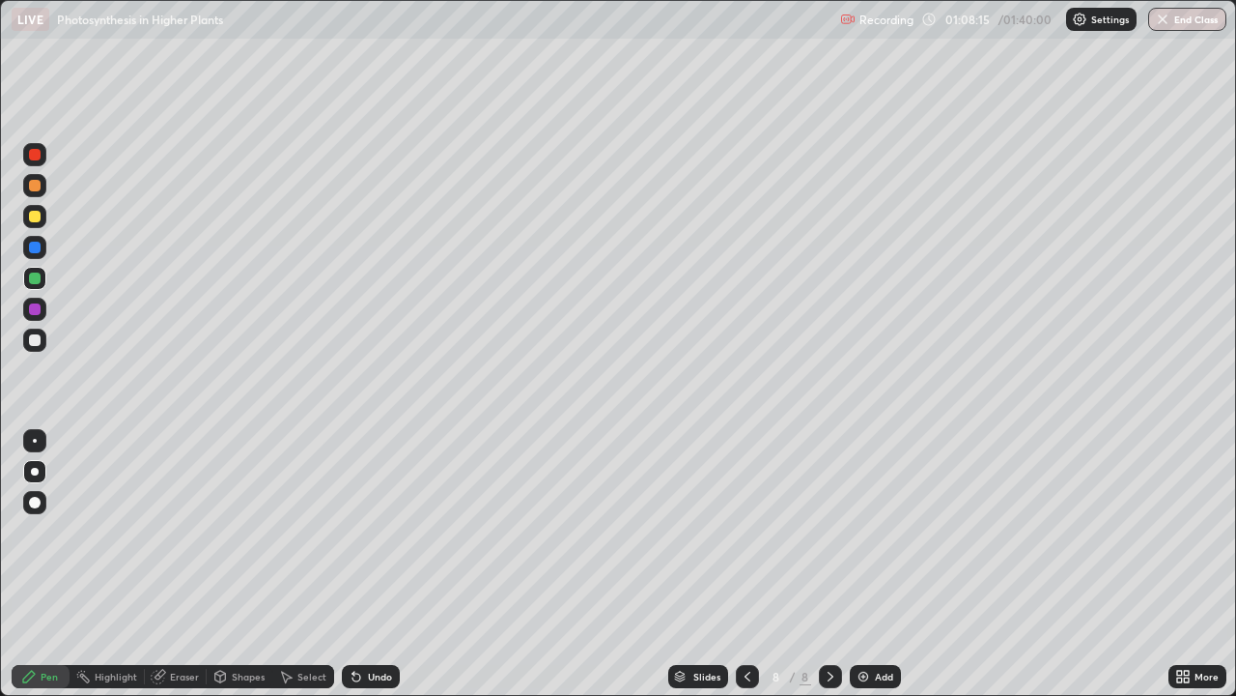
click at [36, 344] on div at bounding box center [35, 340] width 12 height 12
click at [184, 564] on div "Eraser" at bounding box center [176, 676] width 62 height 23
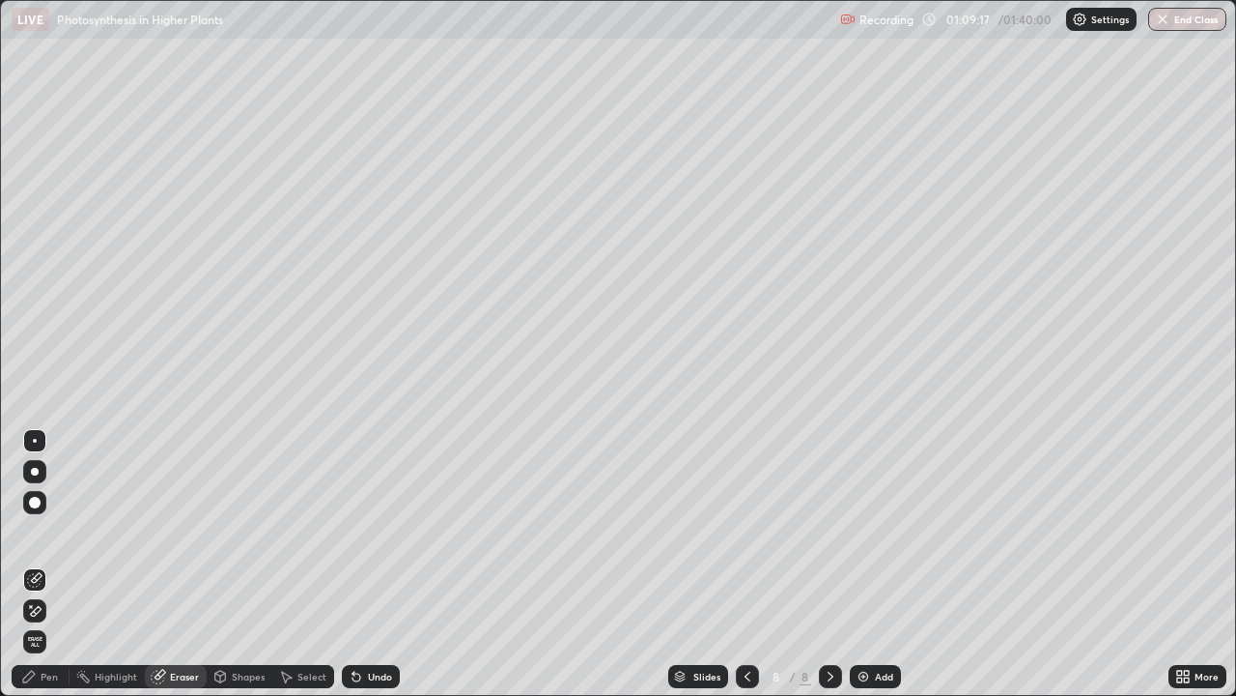
click at [49, 564] on div "Pen" at bounding box center [49, 676] width 17 height 10
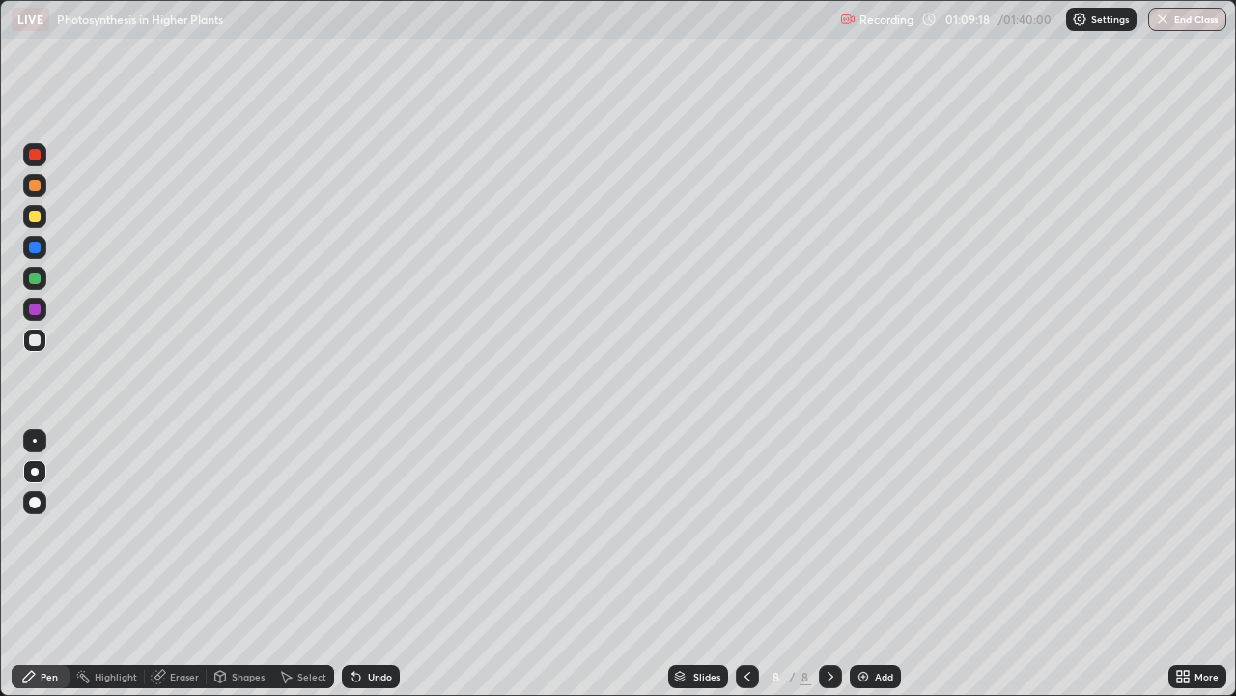
click at [35, 339] on div at bounding box center [35, 340] width 12 height 12
click at [746, 564] on icon at bounding box center [747, 675] width 15 height 15
click at [828, 564] on icon at bounding box center [830, 675] width 15 height 15
click at [745, 564] on div at bounding box center [747, 676] width 23 height 23
click at [830, 564] on icon at bounding box center [831, 676] width 6 height 10
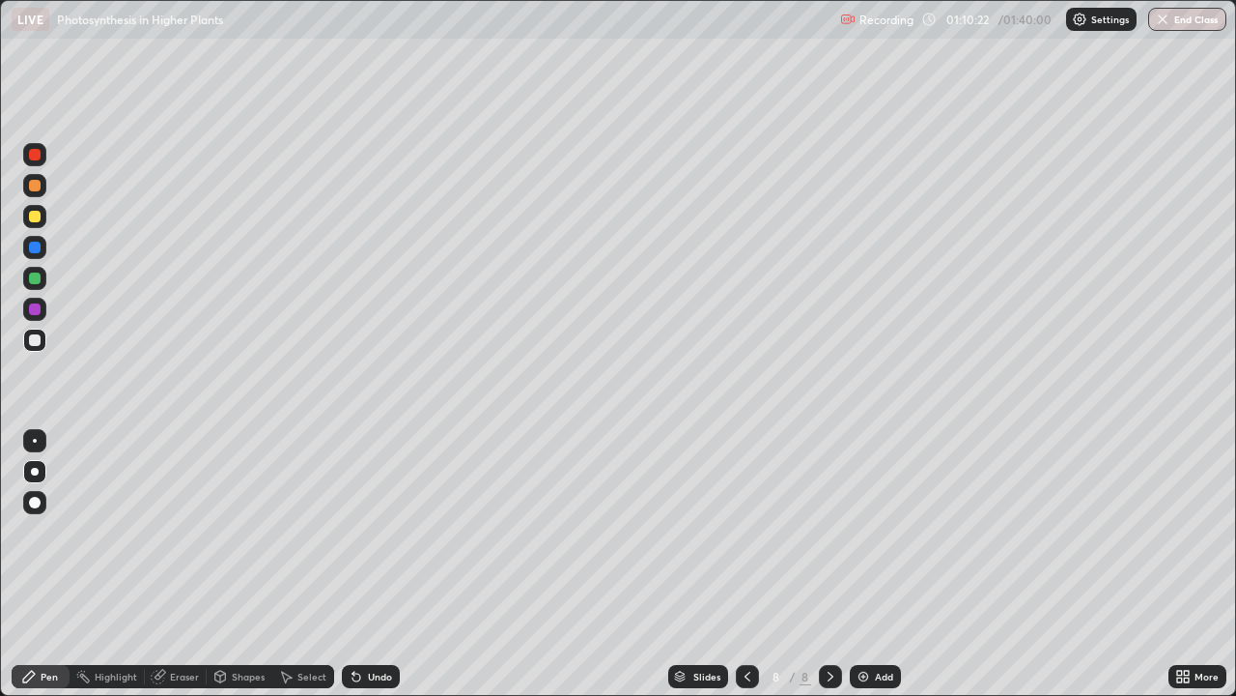
click at [122, 564] on div "Highlight" at bounding box center [116, 676] width 43 height 10
click at [746, 564] on icon at bounding box center [747, 675] width 15 height 15
click at [829, 564] on icon at bounding box center [830, 675] width 15 height 15
click at [49, 564] on div "Pen" at bounding box center [49, 676] width 17 height 10
click at [35, 217] on div at bounding box center [35, 217] width 12 height 12
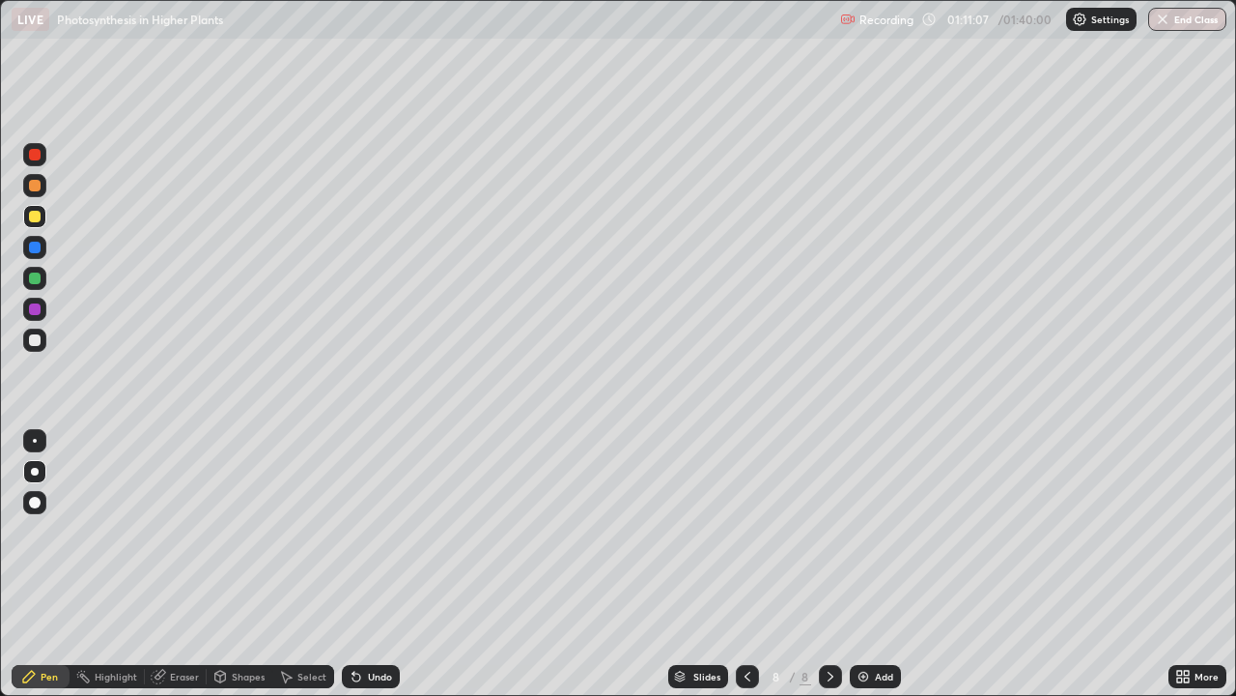
click at [35, 254] on div at bounding box center [34, 247] width 23 height 23
click at [34, 254] on div at bounding box center [34, 247] width 23 height 23
click at [36, 219] on div at bounding box center [35, 217] width 12 height 12
click at [40, 248] on div at bounding box center [35, 247] width 12 height 12
click at [44, 345] on div at bounding box center [34, 339] width 23 height 23
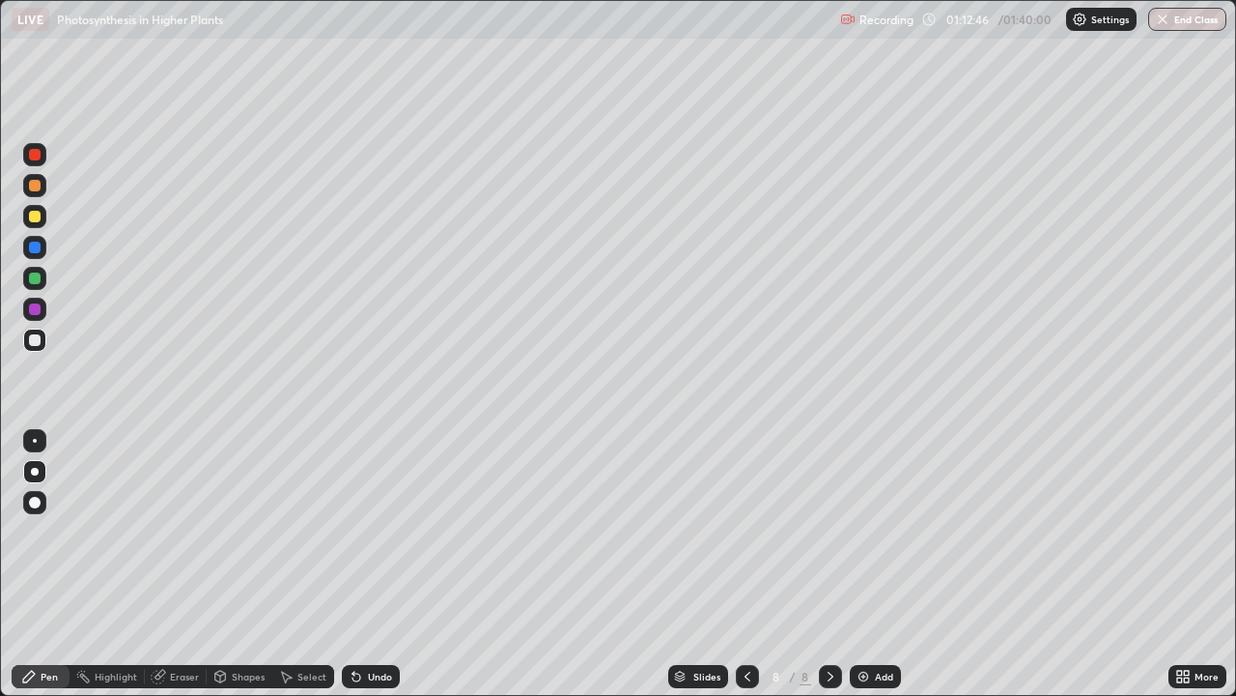
click at [34, 250] on div at bounding box center [35, 247] width 12 height 12
click at [40, 343] on div at bounding box center [35, 340] width 12 height 12
click at [39, 215] on div at bounding box center [35, 217] width 12 height 12
click at [39, 337] on div at bounding box center [35, 340] width 12 height 12
click at [42, 218] on div at bounding box center [34, 216] width 23 height 23
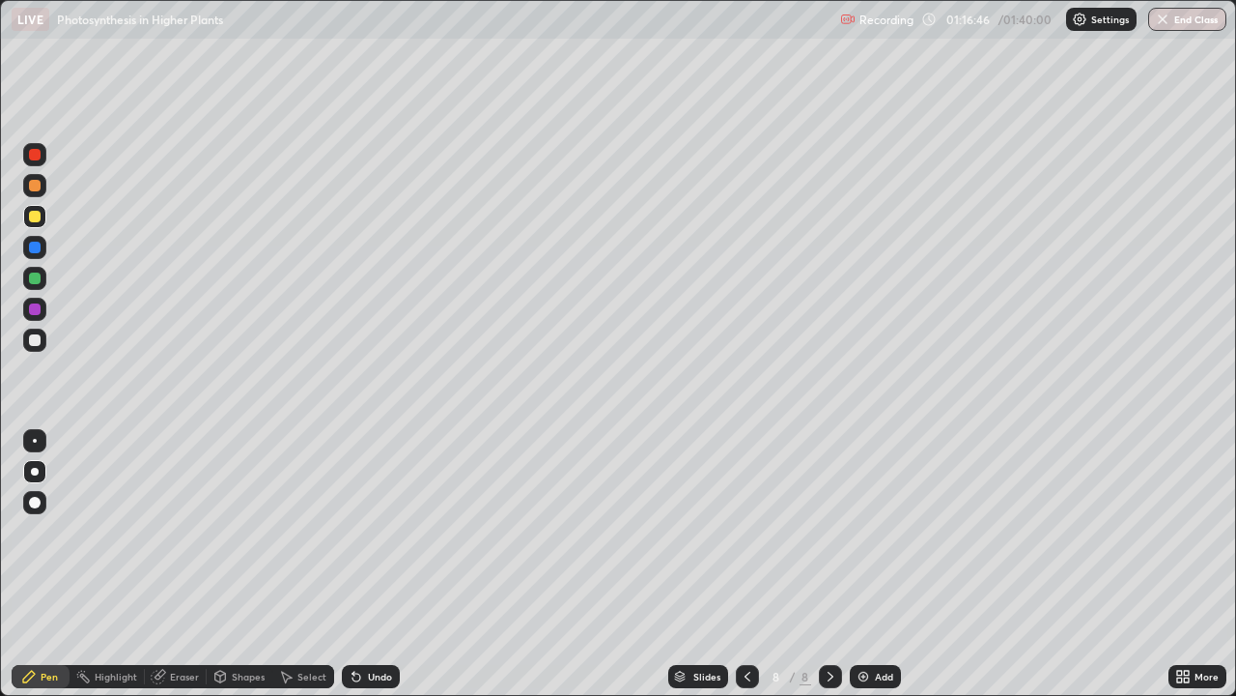
click at [746, 564] on icon at bounding box center [747, 675] width 15 height 15
click at [838, 564] on div at bounding box center [830, 676] width 23 height 23
click at [38, 154] on div at bounding box center [35, 155] width 12 height 12
click at [37, 334] on div at bounding box center [35, 340] width 12 height 12
click at [184, 564] on div "Eraser" at bounding box center [176, 676] width 62 height 23
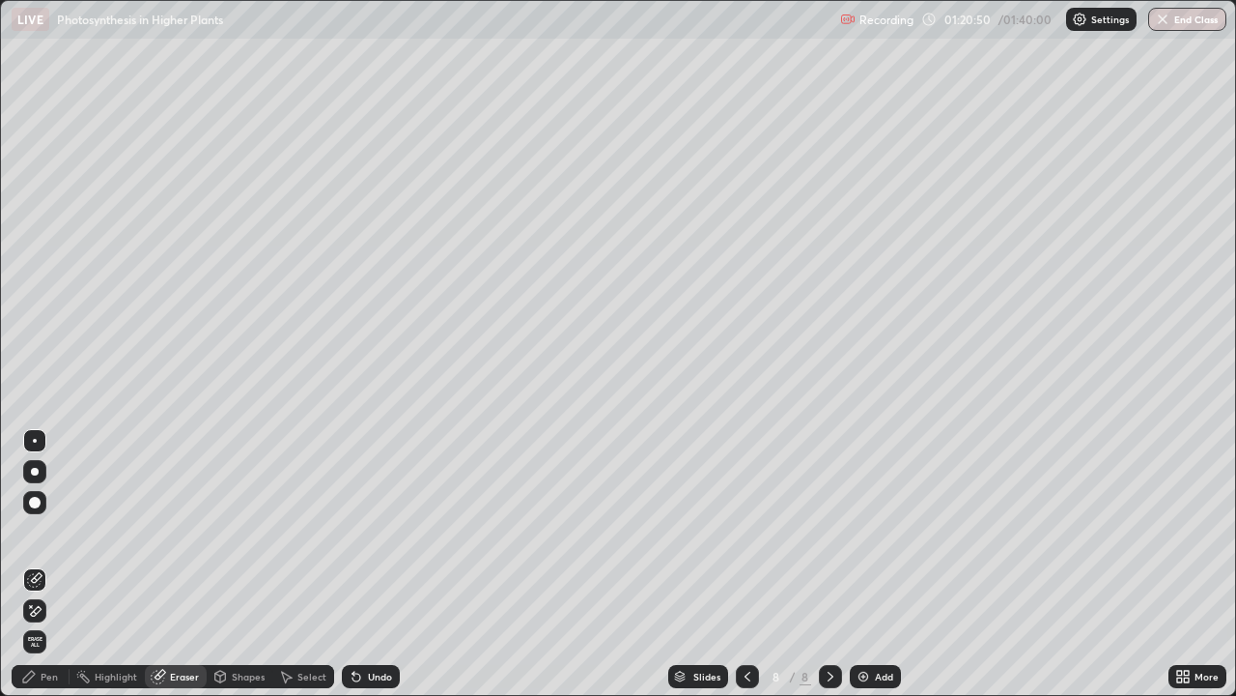
click at [49, 564] on div "Pen" at bounding box center [49, 676] width 17 height 10
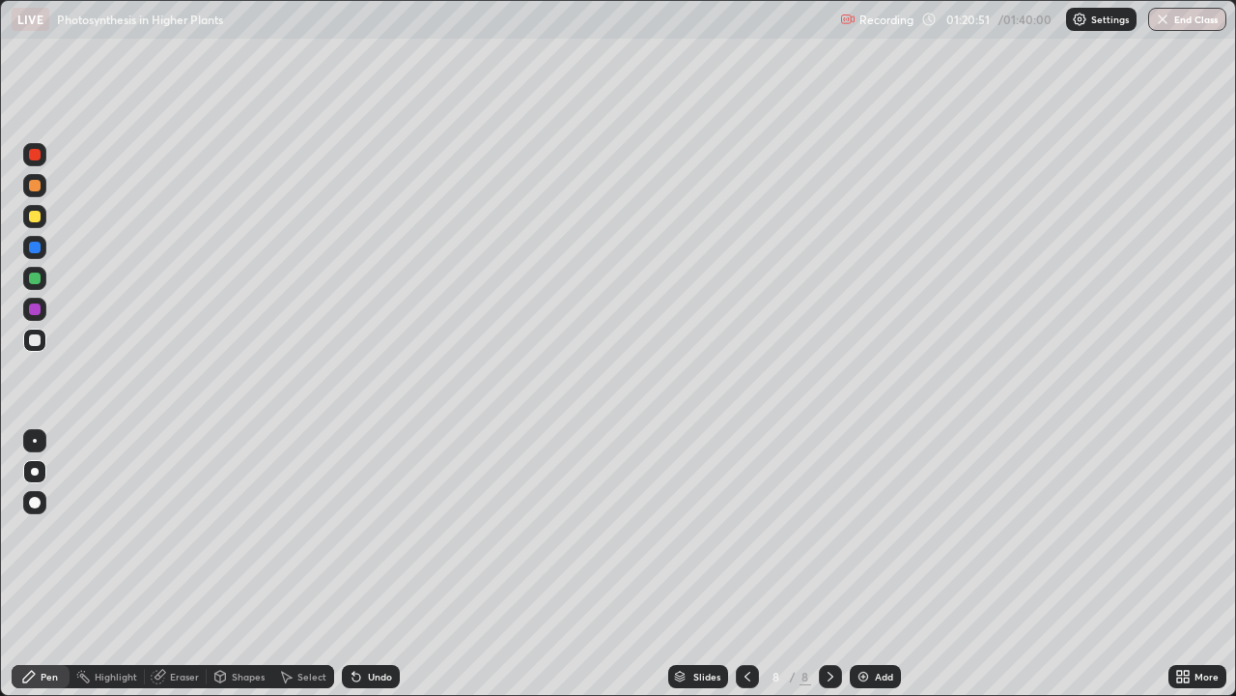
click at [36, 345] on div at bounding box center [35, 340] width 12 height 12
click at [37, 218] on div at bounding box center [35, 217] width 12 height 12
click at [37, 220] on div at bounding box center [35, 217] width 12 height 12
click at [39, 337] on div at bounding box center [35, 340] width 12 height 12
click at [746, 564] on icon at bounding box center [747, 675] width 15 height 15
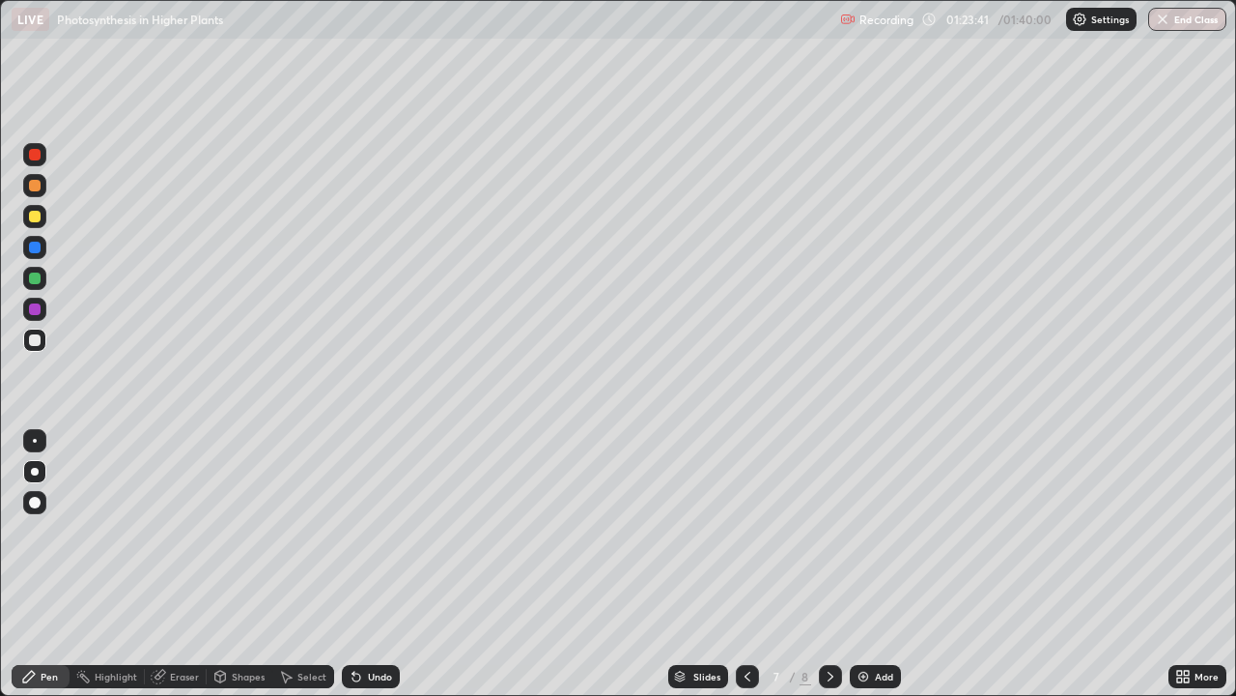
click at [826, 564] on icon at bounding box center [830, 675] width 15 height 15
click at [31, 211] on div at bounding box center [35, 217] width 12 height 12
click at [746, 564] on icon at bounding box center [747, 675] width 15 height 15
click at [35, 156] on div at bounding box center [35, 155] width 12 height 12
click at [834, 564] on icon at bounding box center [830, 675] width 15 height 15
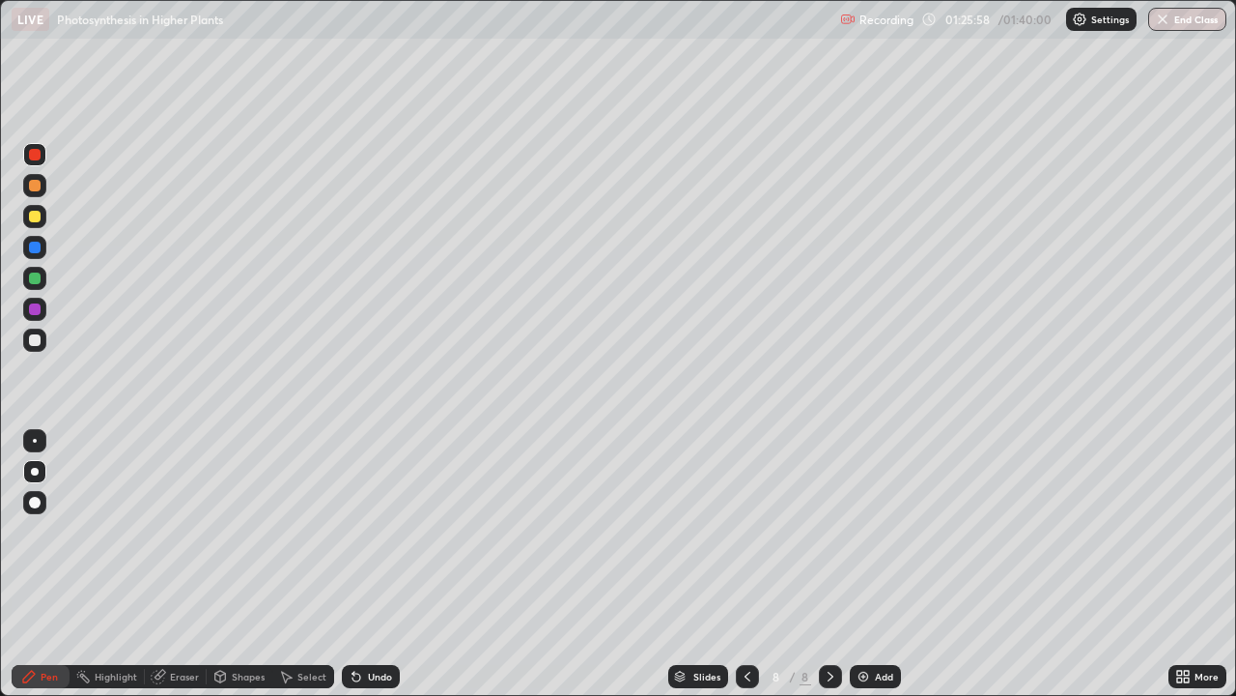
click at [755, 564] on div at bounding box center [747, 676] width 23 height 23
click at [830, 564] on icon at bounding box center [830, 675] width 15 height 15
click at [185, 564] on div "Eraser" at bounding box center [184, 676] width 29 height 10
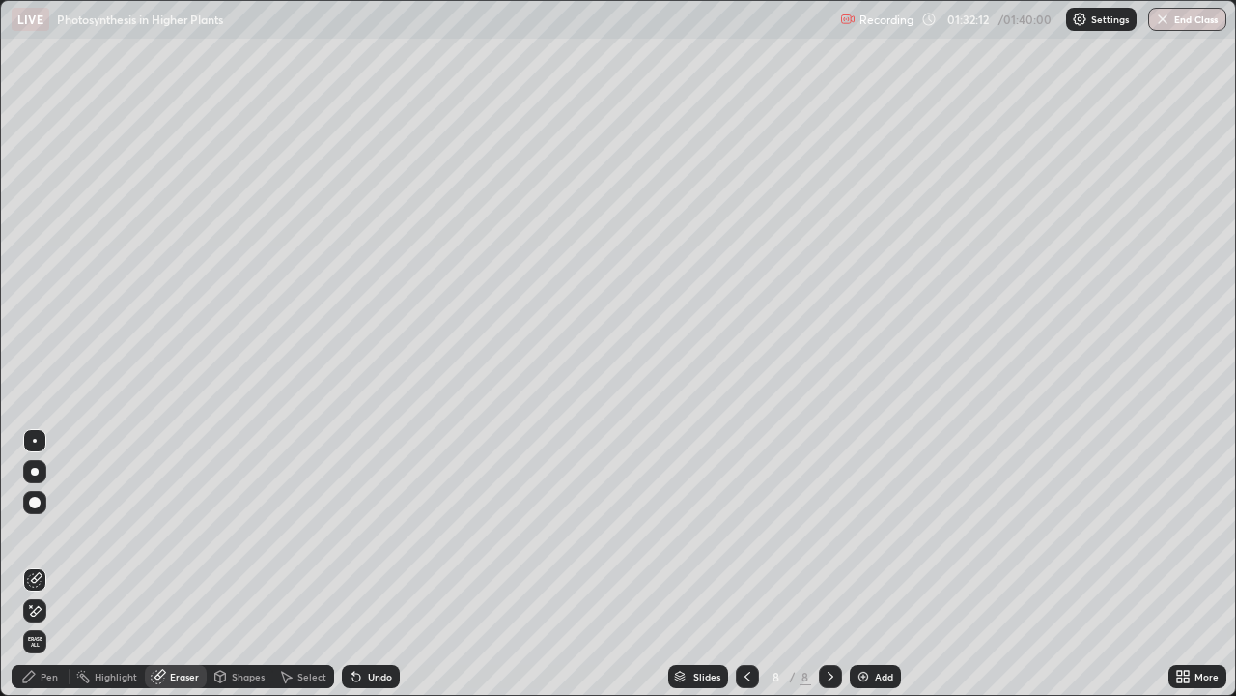
click at [52, 564] on div "Pen" at bounding box center [49, 676] width 17 height 10
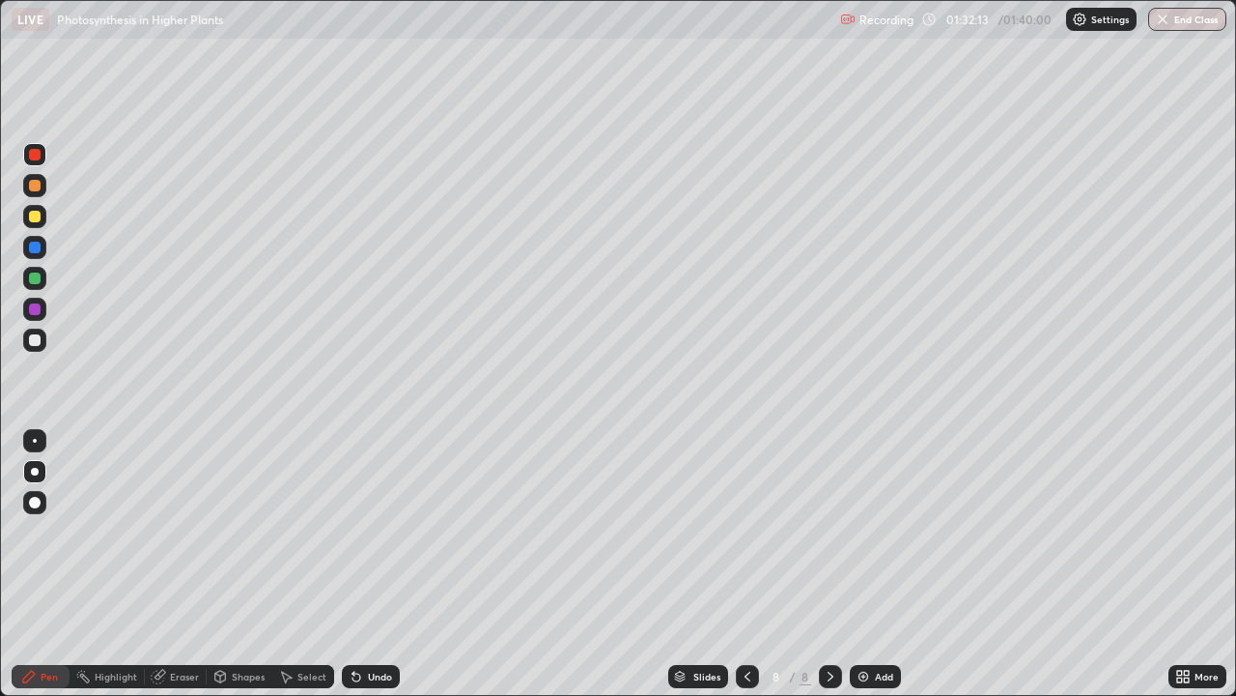
click at [33, 343] on div at bounding box center [35, 340] width 12 height 12
click at [49, 564] on div "Pen" at bounding box center [49, 676] width 17 height 10
click at [356, 564] on icon at bounding box center [356, 675] width 15 height 15
click at [354, 564] on icon at bounding box center [357, 677] width 8 height 8
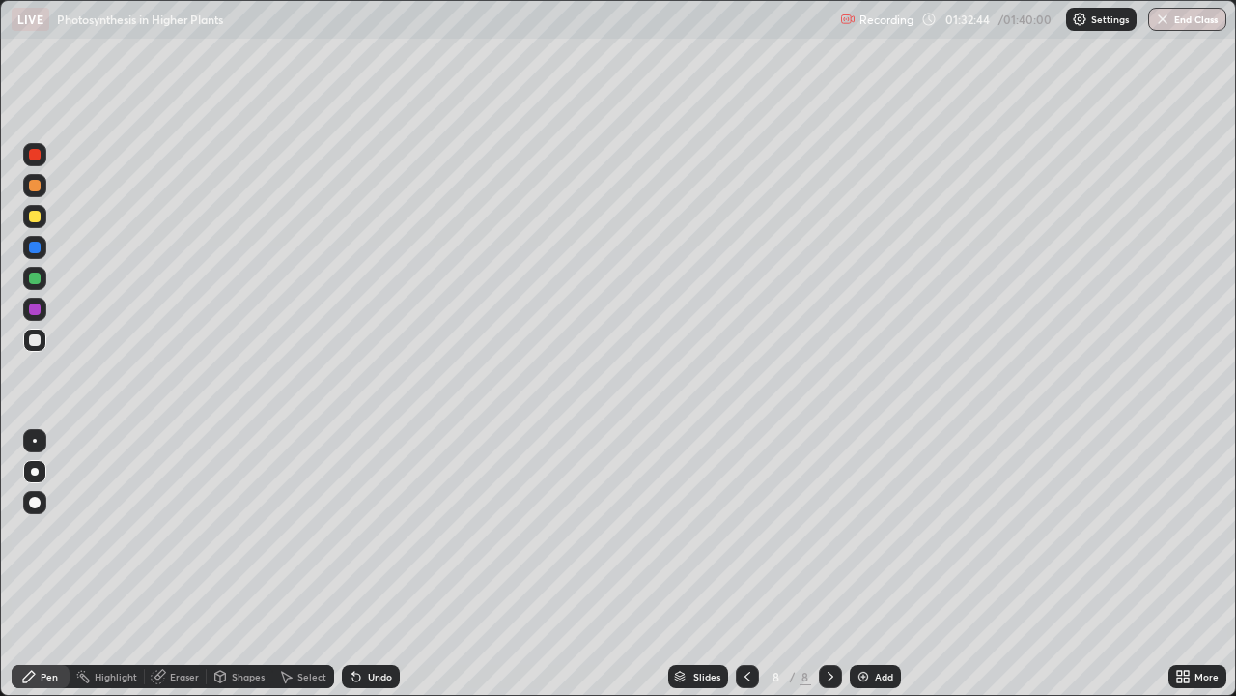
click at [360, 564] on icon at bounding box center [356, 675] width 15 height 15
click at [377, 564] on div "Undo" at bounding box center [380, 676] width 24 height 10
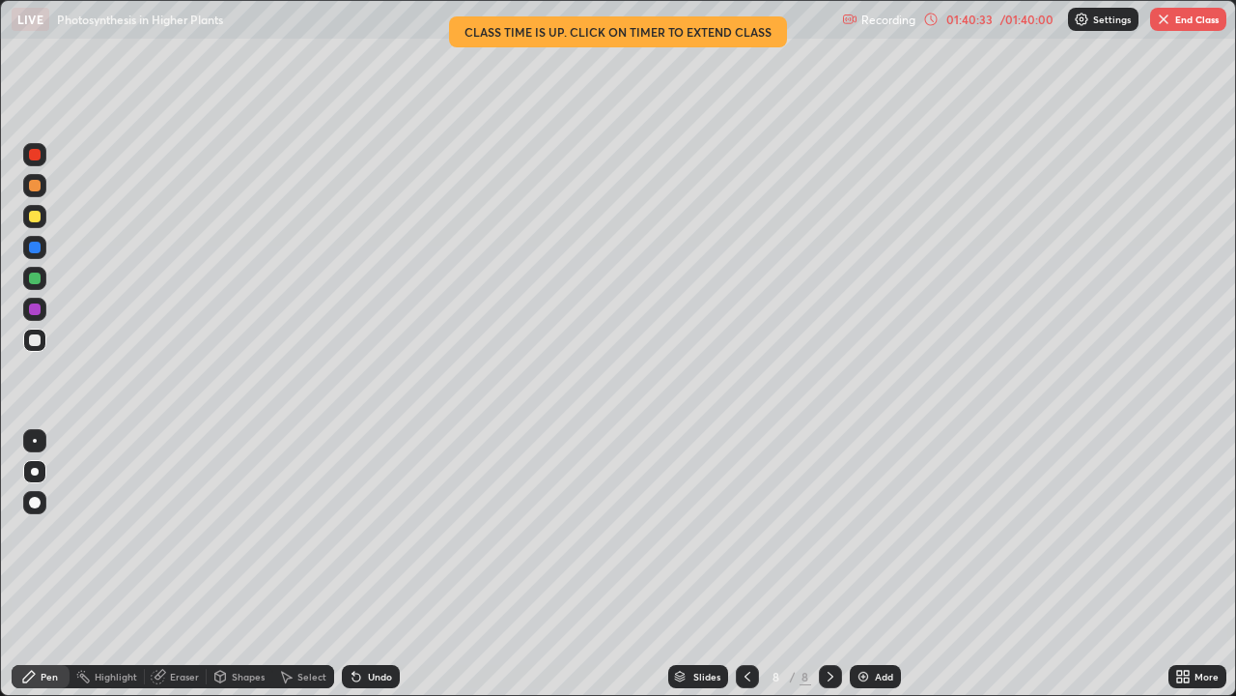
click at [1181, 20] on button "End Class" at bounding box center [1188, 19] width 76 height 23
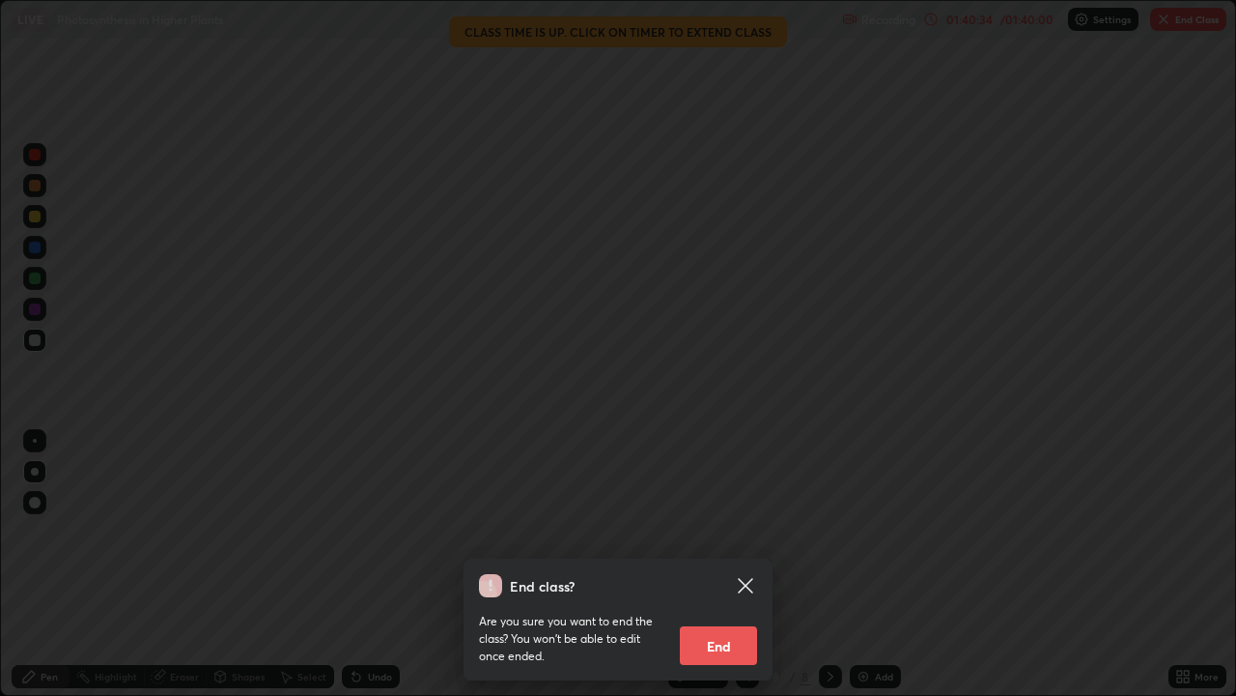
click at [742, 564] on button "End" at bounding box center [718, 645] width 77 height 39
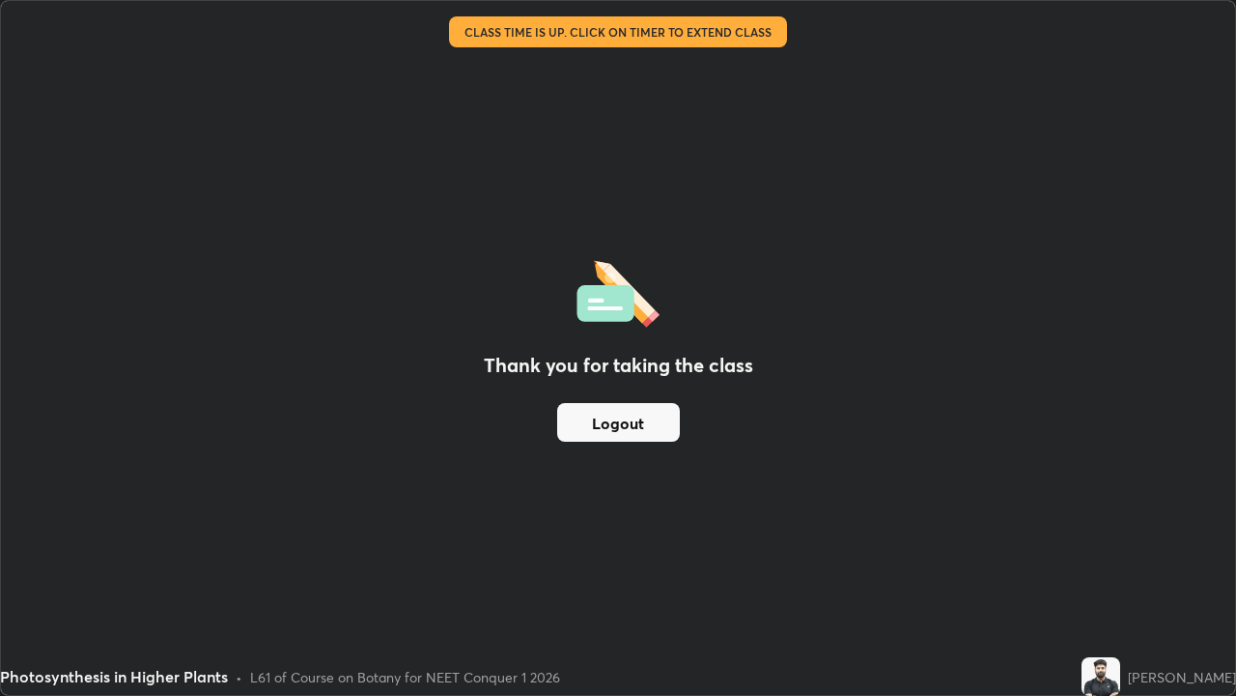
click at [633, 418] on button "Logout" at bounding box center [618, 422] width 123 height 39
click at [623, 419] on button "Logout" at bounding box center [618, 422] width 123 height 39
